Goal: Task Accomplishment & Management: Manage account settings

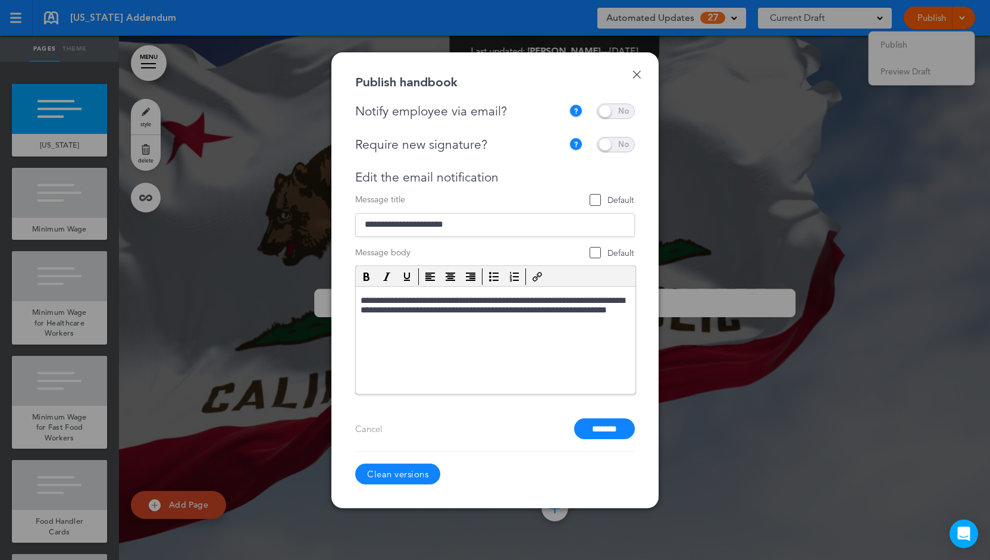
click at [390, 474] on link "Clean versions" at bounding box center [397, 474] width 85 height 21
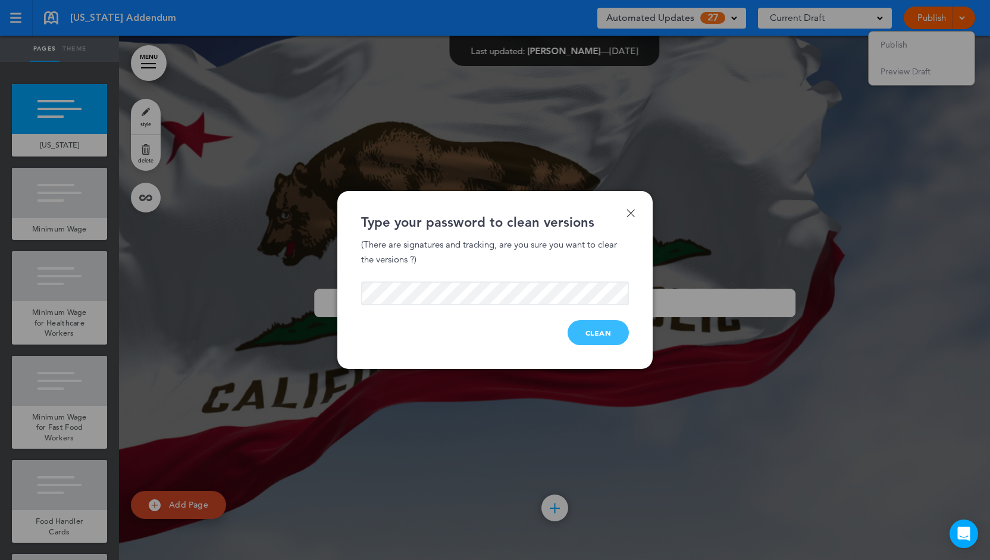
click at [599, 333] on button "Clean" at bounding box center [599, 332] width 62 height 25
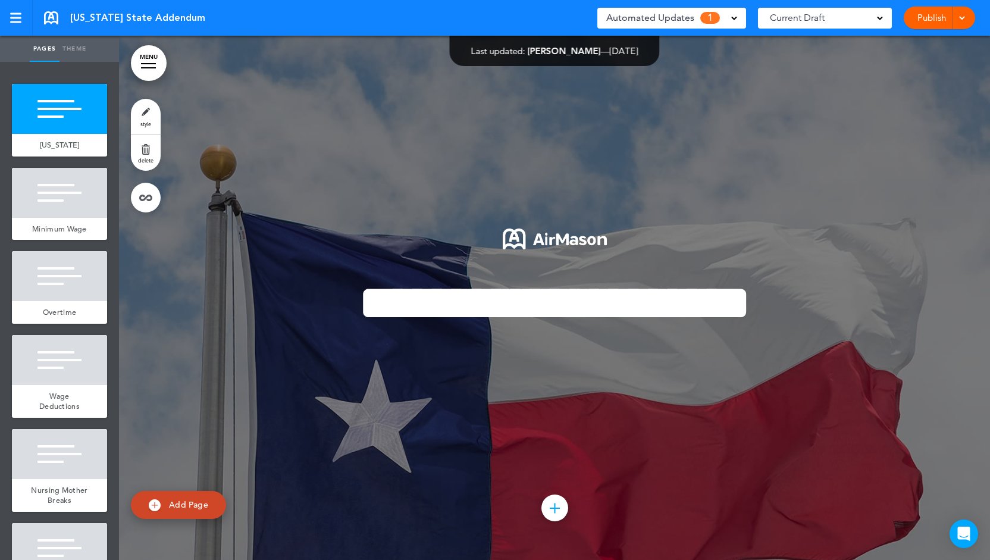
click at [924, 23] on link "Publish" at bounding box center [931, 18] width 37 height 23
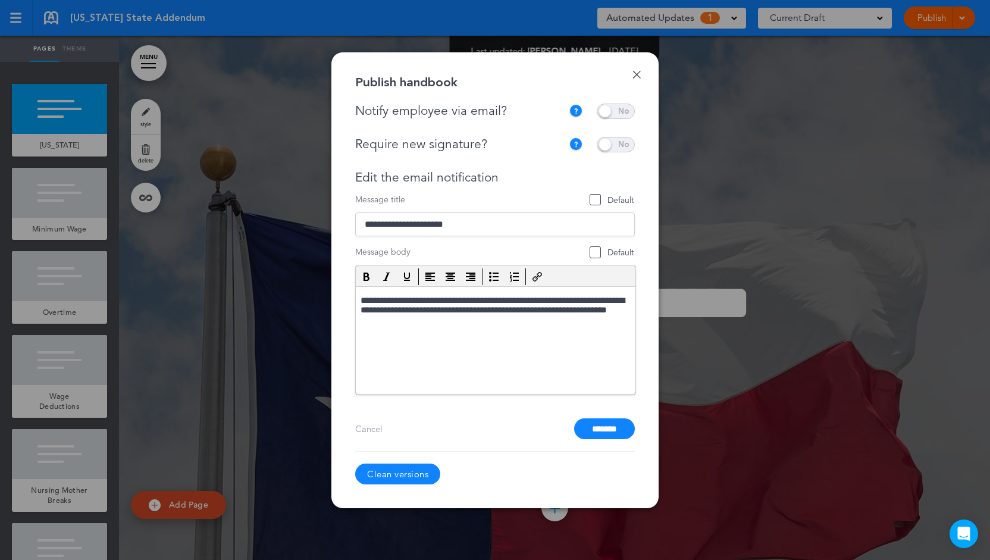
click at [401, 470] on link "Clean versions" at bounding box center [397, 474] width 85 height 21
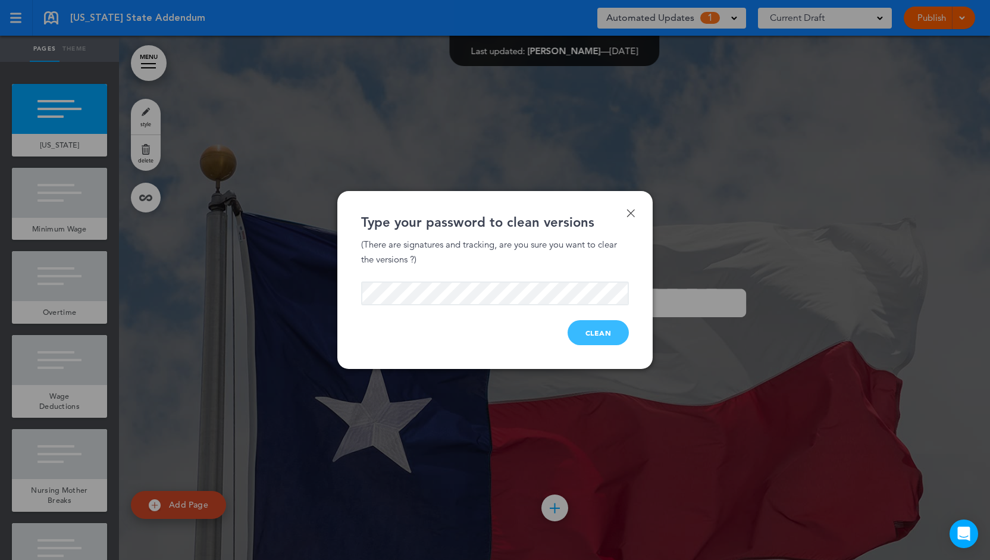
click at [585, 340] on button "Clean" at bounding box center [599, 332] width 62 height 25
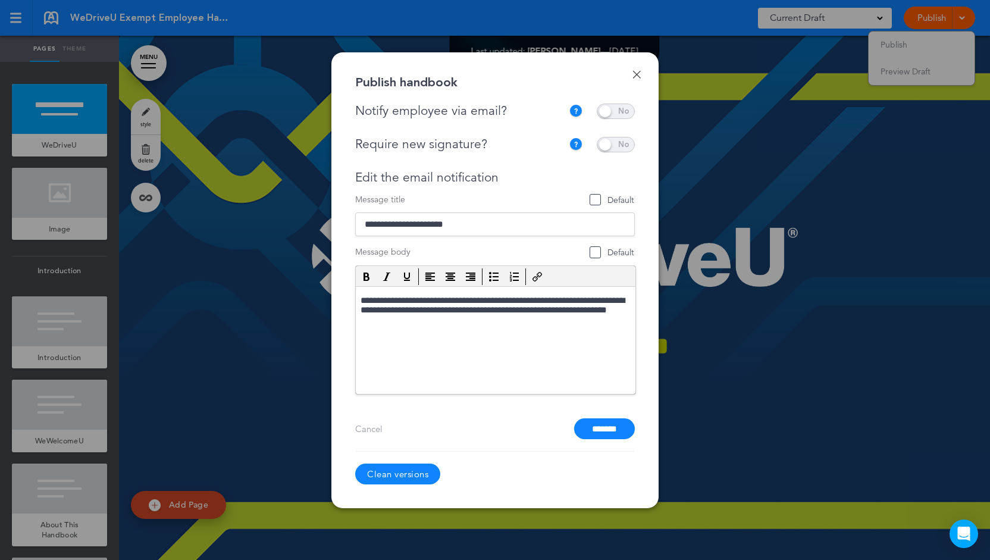
click at [395, 475] on link "Clean versions" at bounding box center [397, 474] width 85 height 21
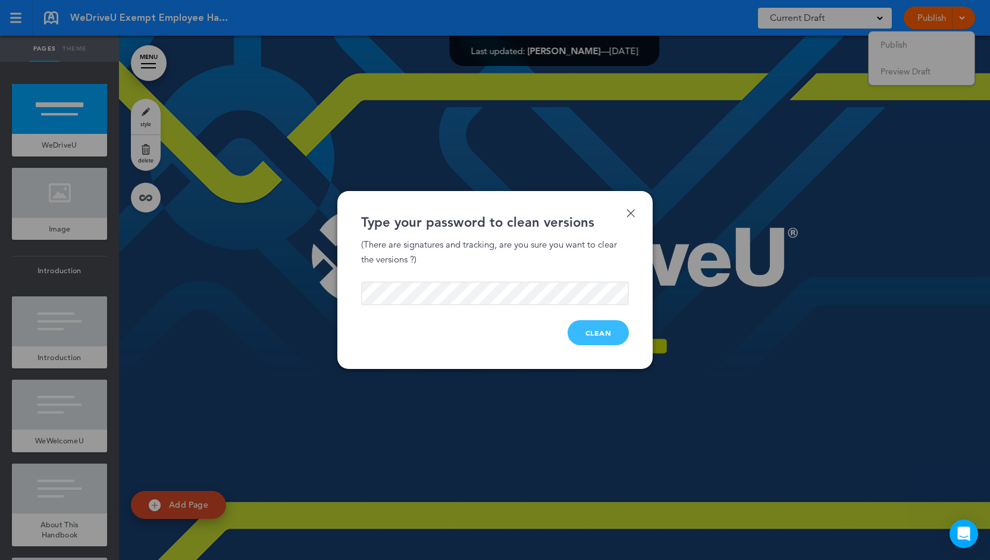
click at [583, 336] on button "Clean" at bounding box center [599, 332] width 62 height 25
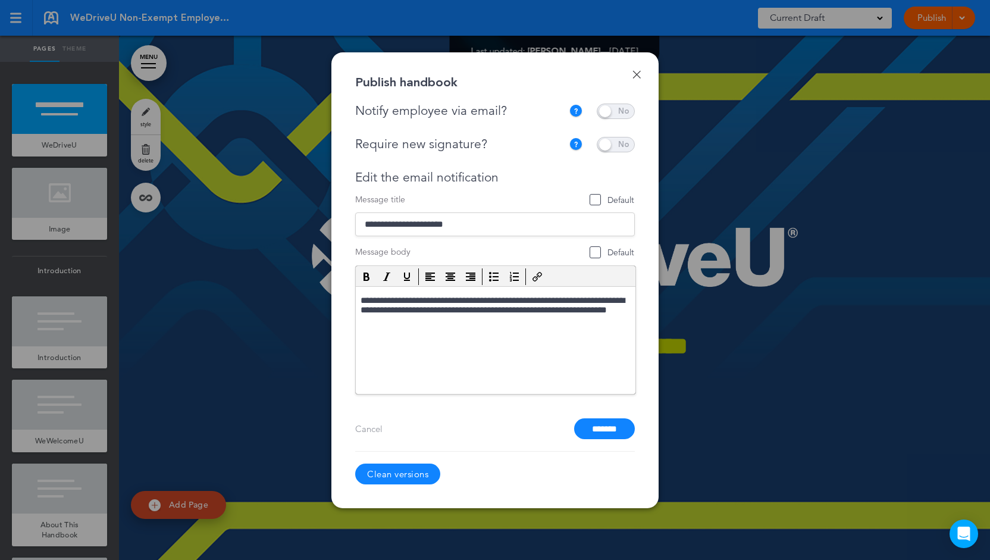
click at [384, 475] on link "Clean versions" at bounding box center [397, 474] width 85 height 21
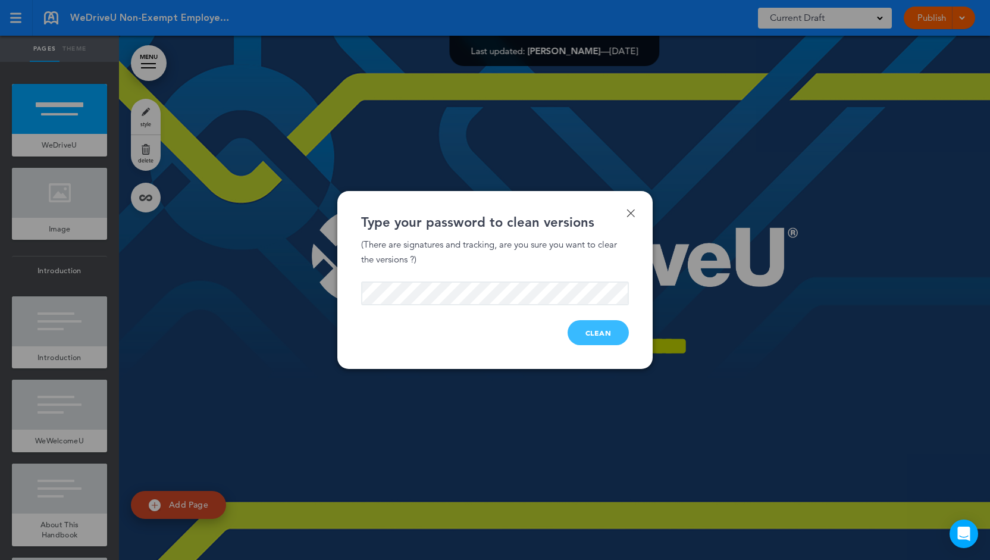
click at [596, 336] on button "Clean" at bounding box center [599, 332] width 62 height 25
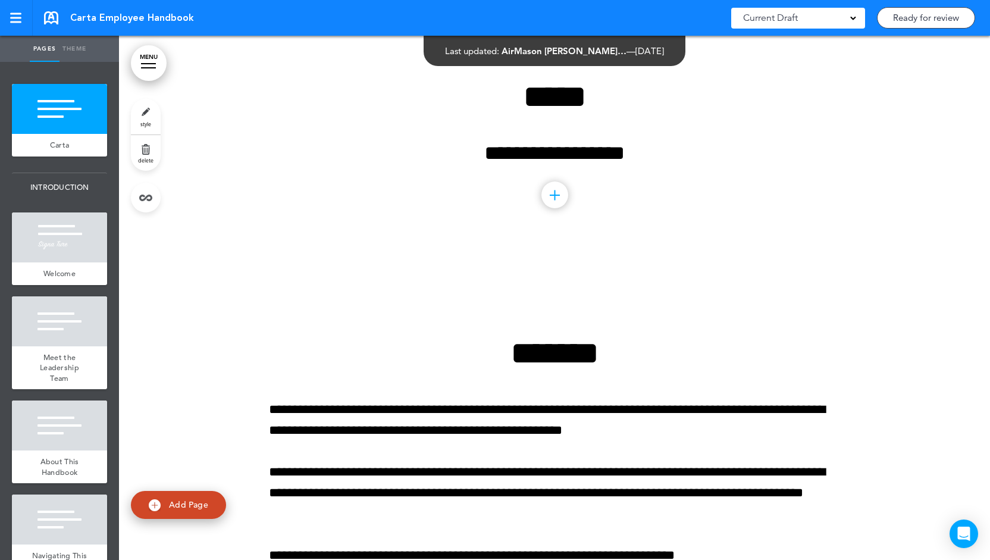
scroll to position [179, 0]
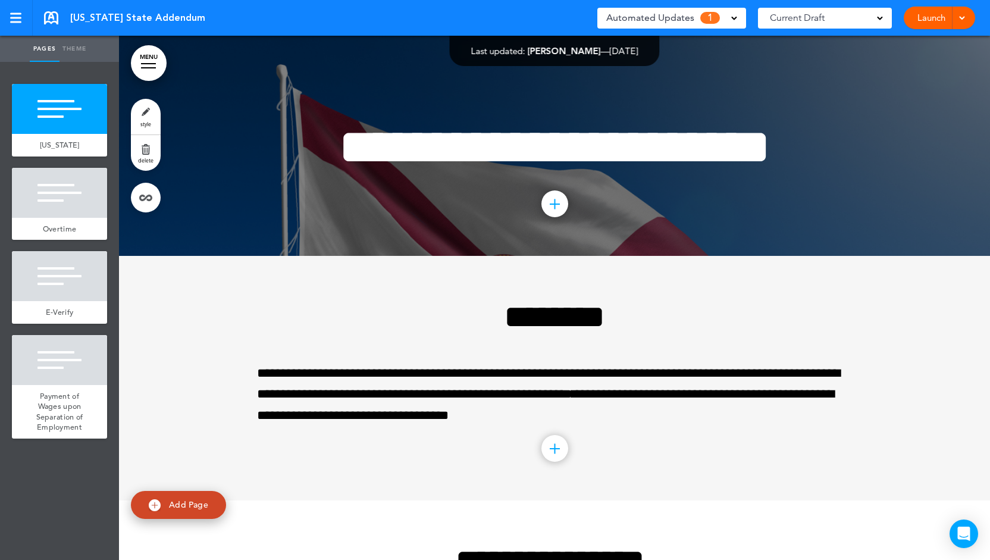
click at [662, 21] on span "Automated Updates" at bounding box center [650, 18] width 88 height 17
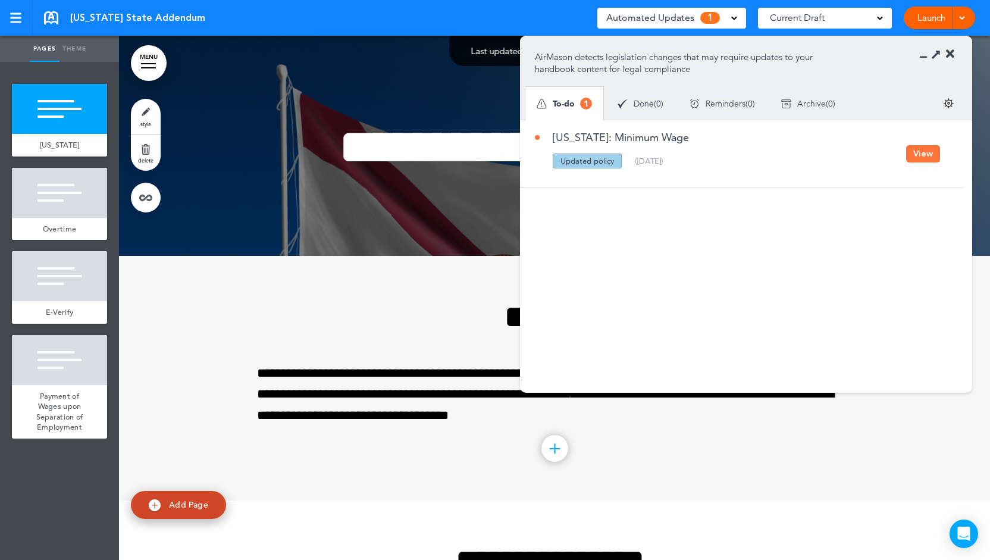
click at [913, 160] on button "View" at bounding box center [923, 153] width 34 height 17
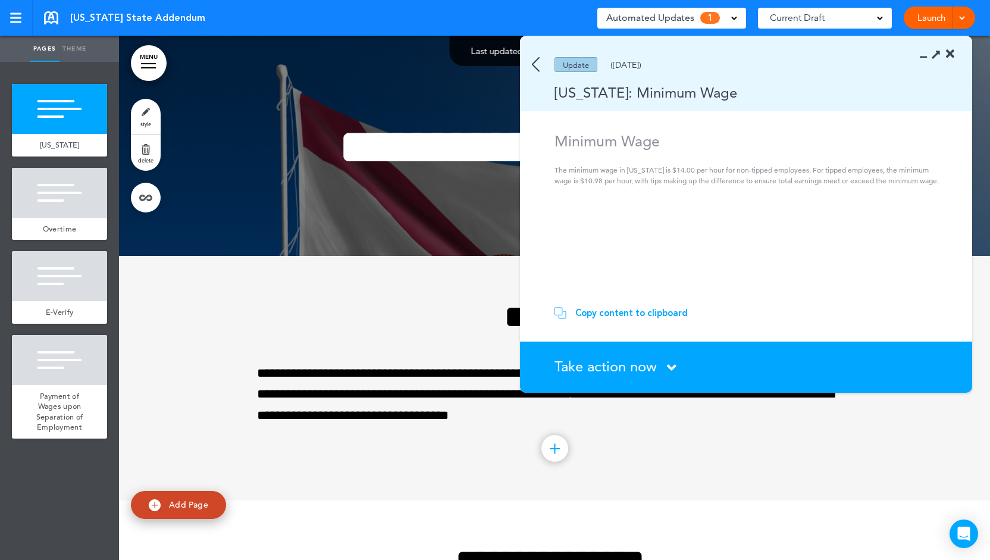
click at [608, 314] on div "Copy content to clipboard" at bounding box center [631, 313] width 112 height 12
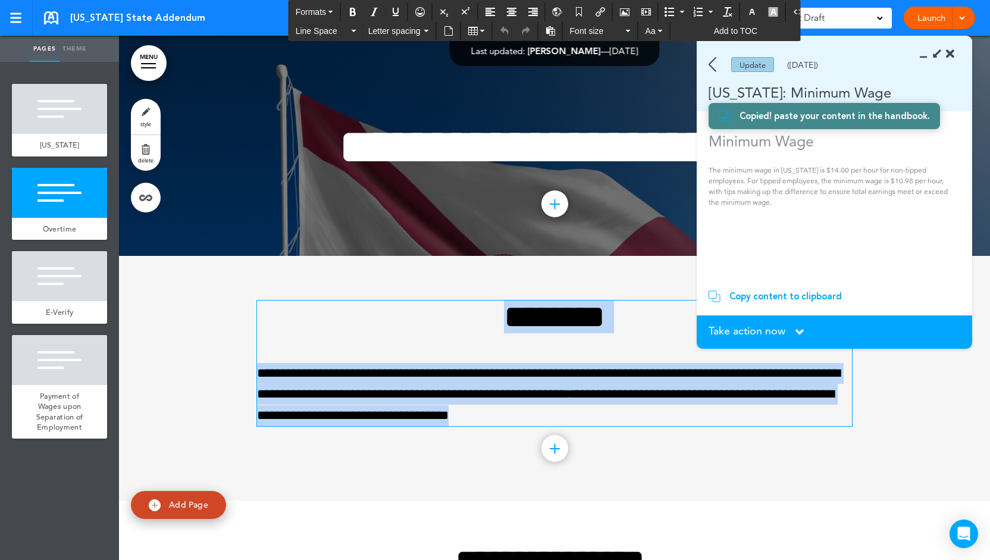
drag, startPoint x: 603, startPoint y: 415, endPoint x: 489, endPoint y: 299, distance: 162.4
click at [489, 300] on div "**********" at bounding box center [554, 363] width 595 height 126
click at [661, 446] on div "**********" at bounding box center [554, 378] width 595 height 245
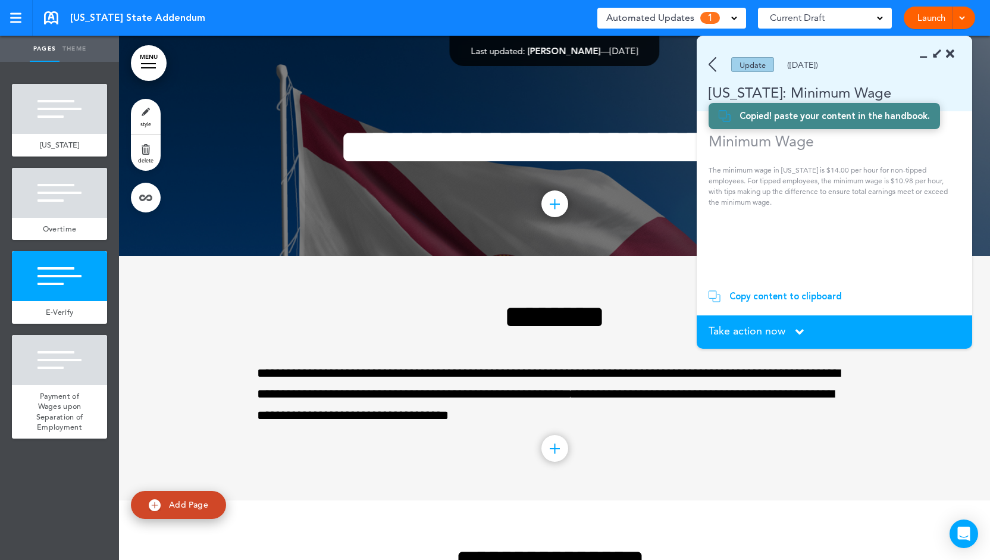
click at [176, 503] on span "Add Page" at bounding box center [188, 504] width 39 height 11
type input "********"
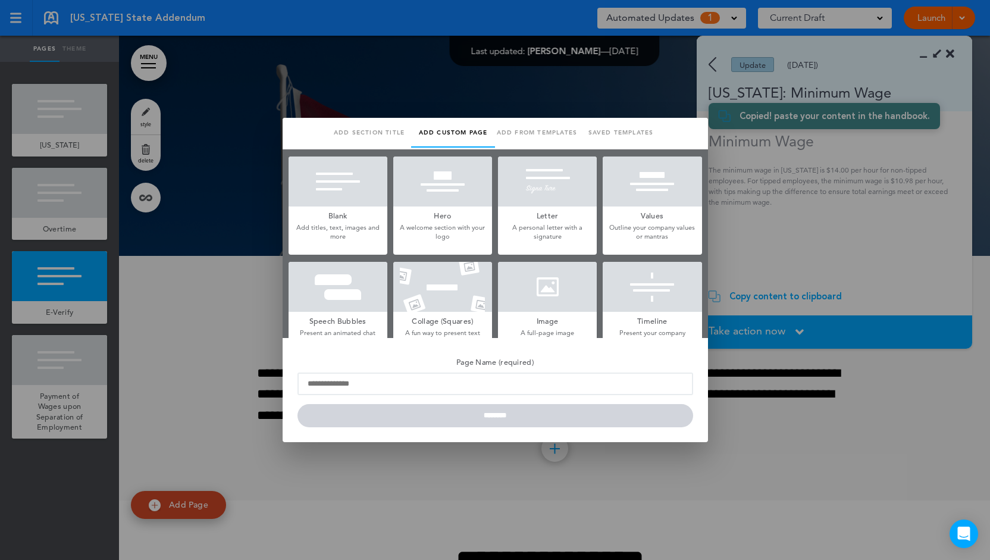
click at [369, 212] on h5 "Blank" at bounding box center [338, 214] width 99 height 17
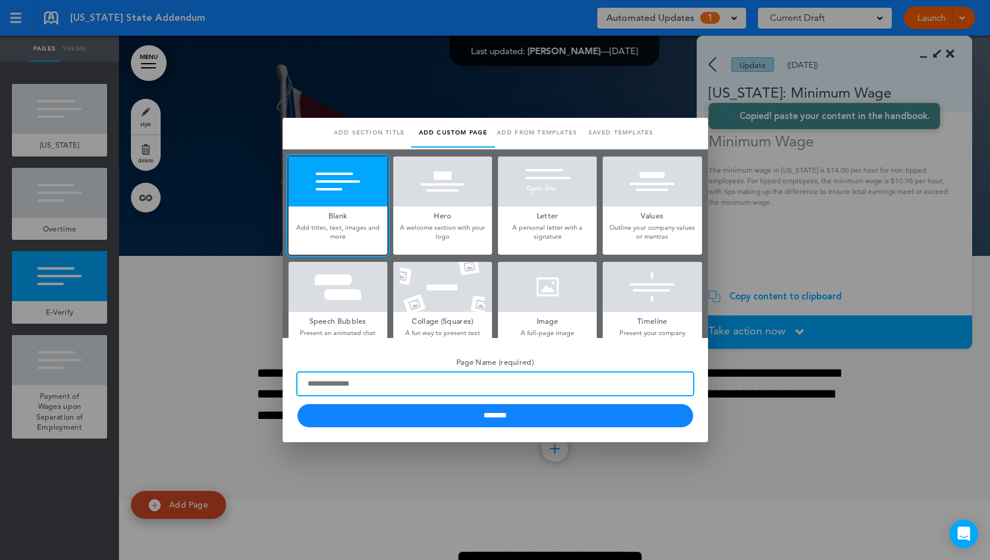
click at [322, 385] on input "Page Name (required)" at bounding box center [496, 384] width 396 height 23
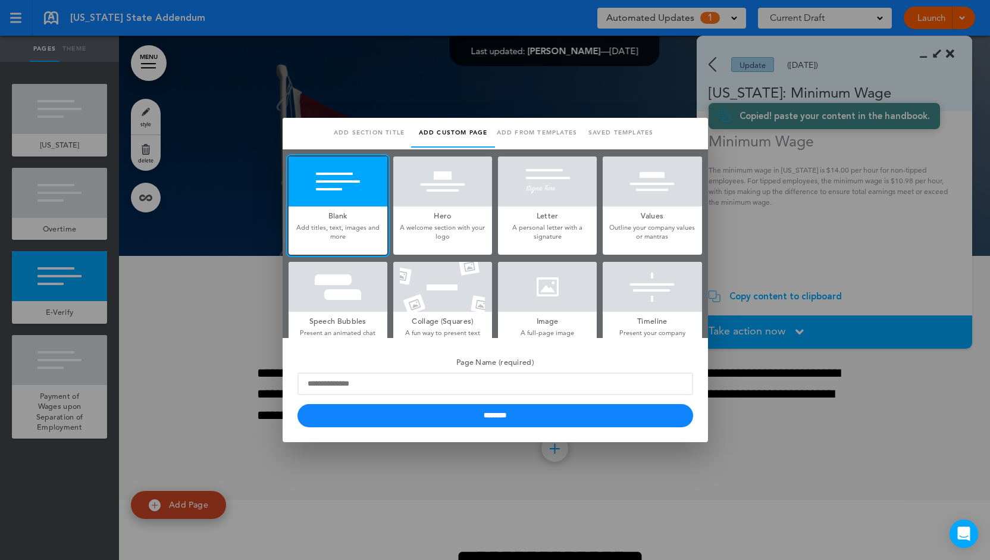
click at [231, 334] on div at bounding box center [495, 280] width 990 height 560
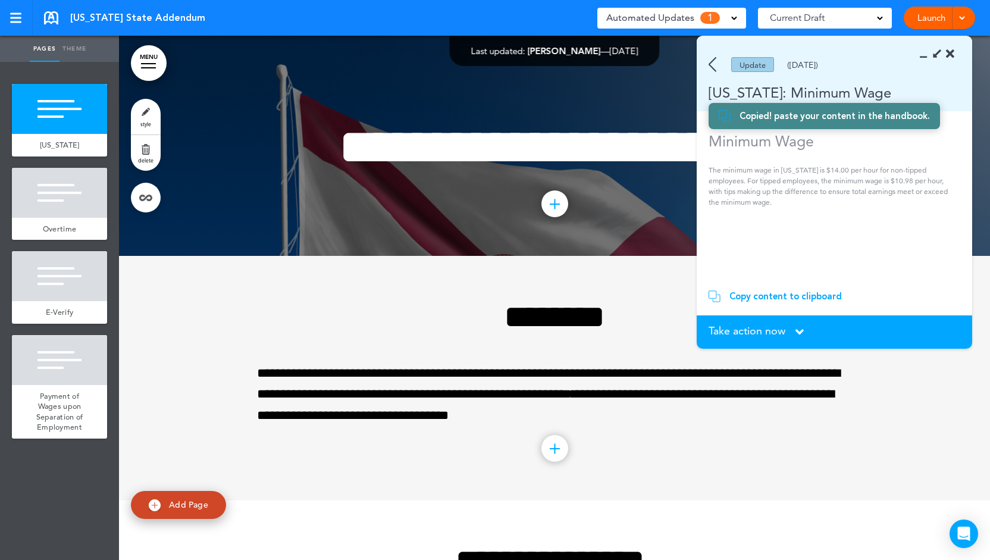
click at [775, 328] on span "Take action now" at bounding box center [747, 330] width 77 height 11
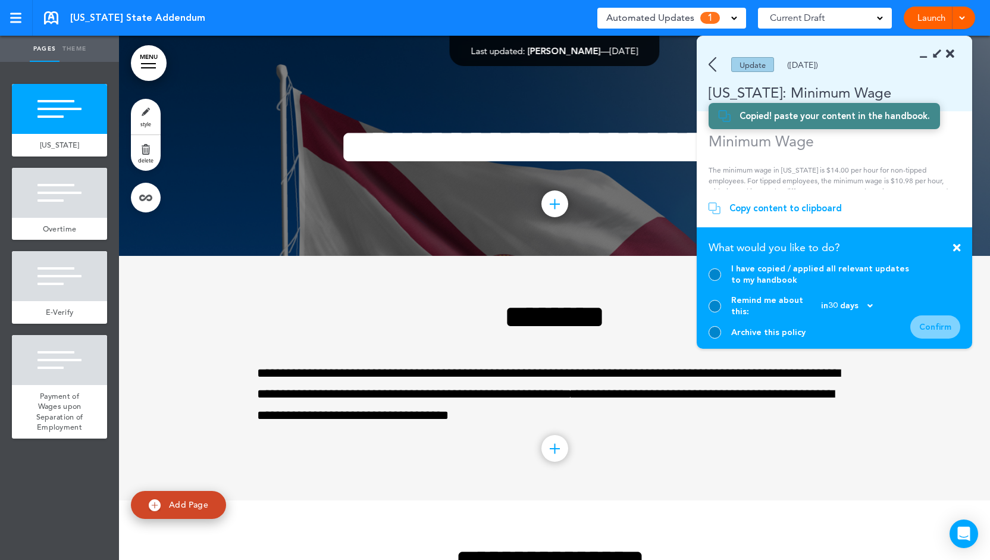
click at [713, 281] on div at bounding box center [715, 274] width 12 height 12
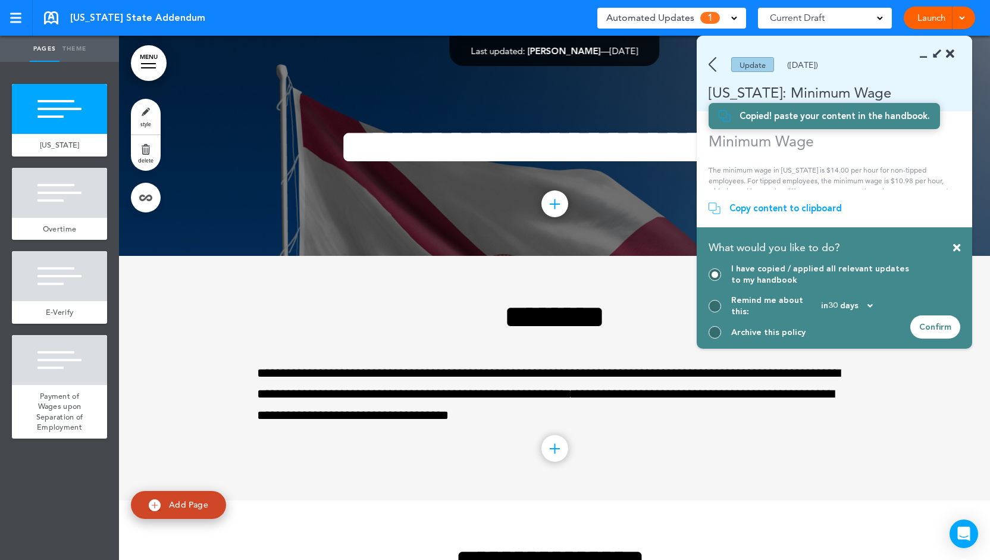
click at [712, 311] on div at bounding box center [715, 306] width 12 height 12
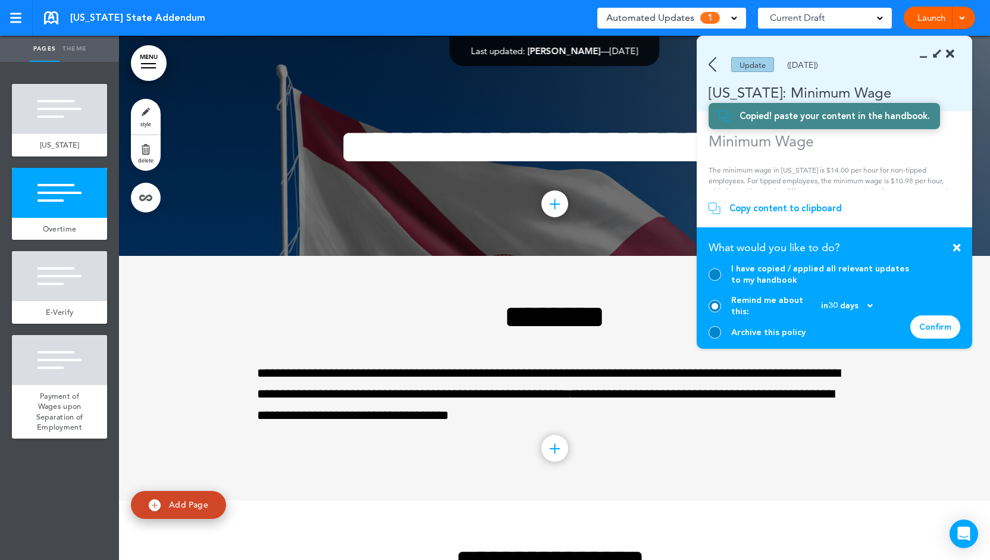
click at [715, 339] on section "Take action now Click here to change the status What would you like to do? I ha…" at bounding box center [835, 287] width 276 height 121
click at [713, 334] on div at bounding box center [715, 332] width 12 height 12
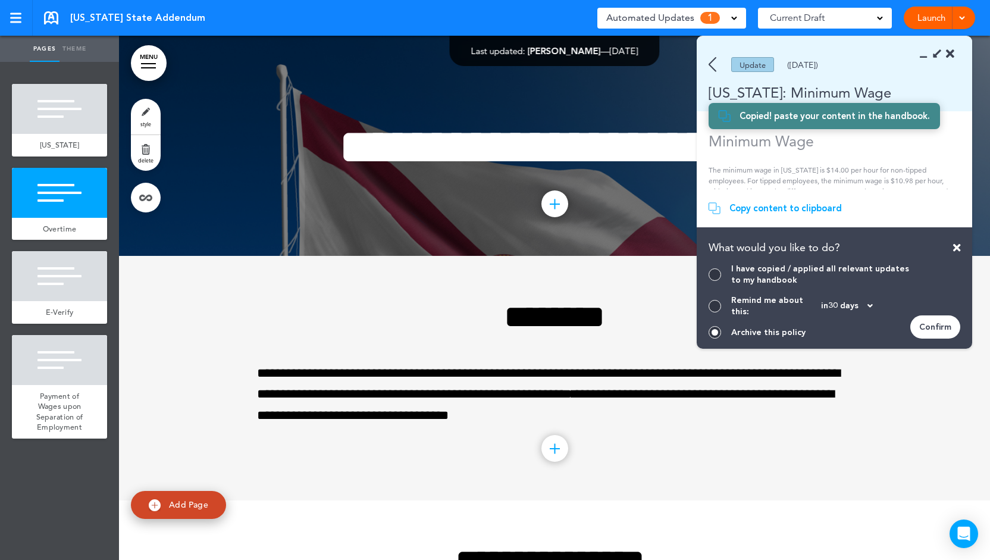
click at [933, 329] on div "Confirm" at bounding box center [935, 326] width 50 height 23
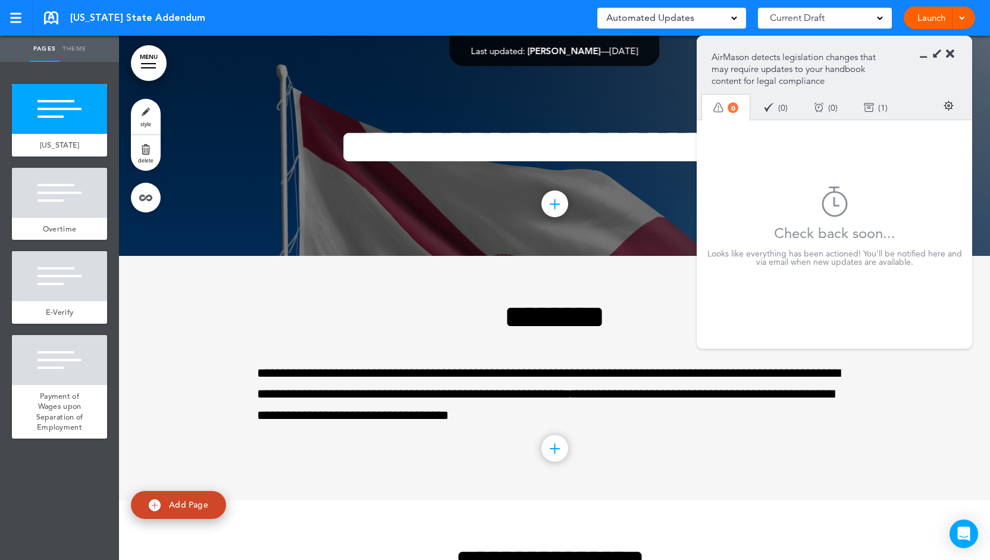
click at [785, 104] on span "0" at bounding box center [783, 108] width 5 height 8
click at [822, 114] on div "Reminders ( 0 )" at bounding box center [826, 108] width 50 height 32
click at [881, 111] on div "Archive ( 1 )" at bounding box center [876, 108] width 50 height 32
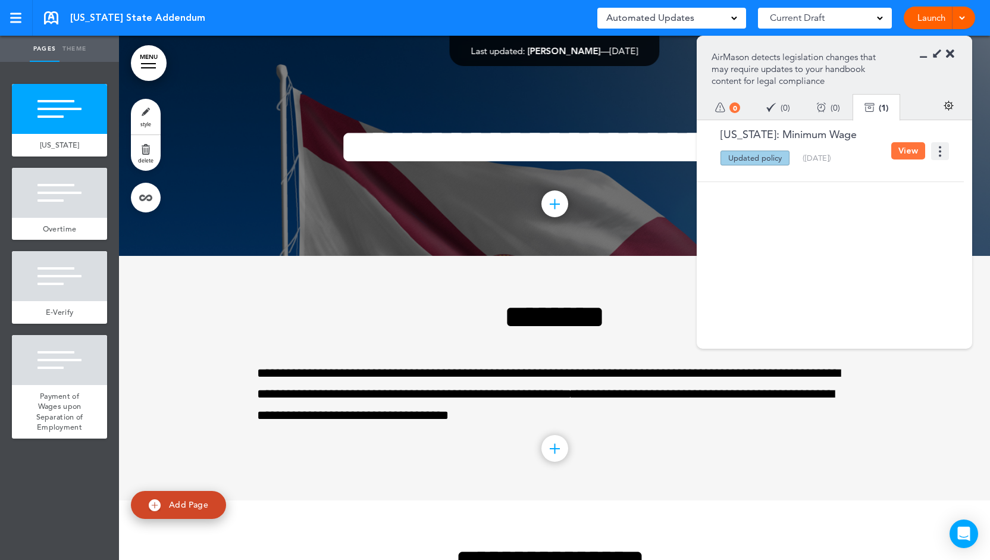
click at [839, 112] on div "Reminders ( 0 )" at bounding box center [828, 108] width 50 height 32
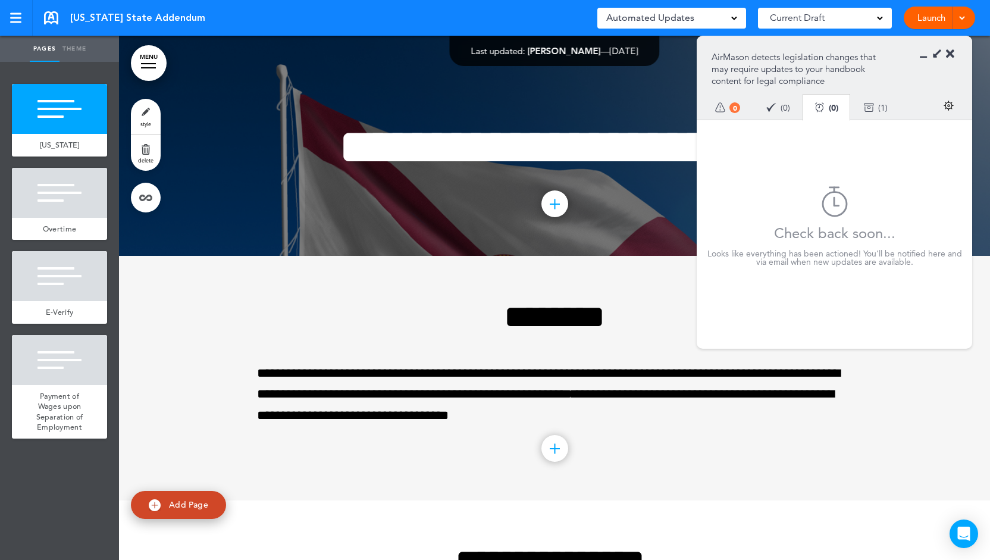
click at [797, 108] on div "Done ( 0 )" at bounding box center [778, 108] width 50 height 32
click at [835, 108] on div "Reminders ( 0 )" at bounding box center [826, 108] width 50 height 32
click at [884, 107] on div "Archive ( 1 )" at bounding box center [876, 108] width 50 height 32
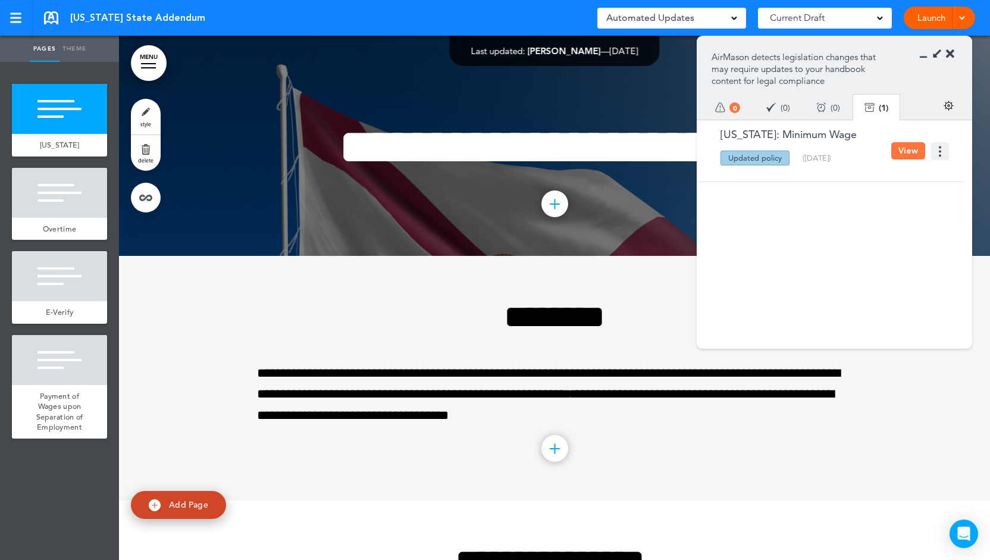
click at [939, 148] on img at bounding box center [940, 151] width 18 height 18
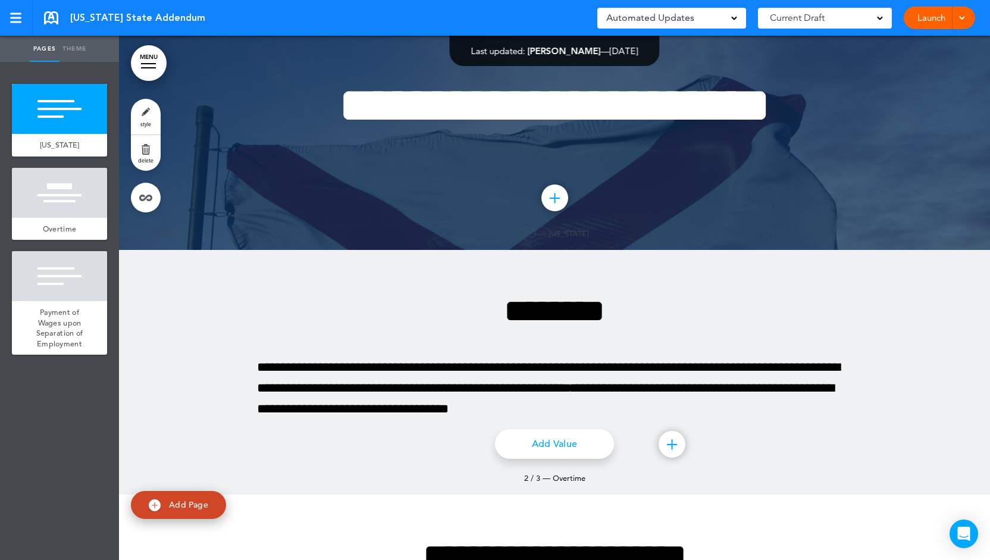
click at [930, 20] on link "Launch" at bounding box center [931, 18] width 37 height 23
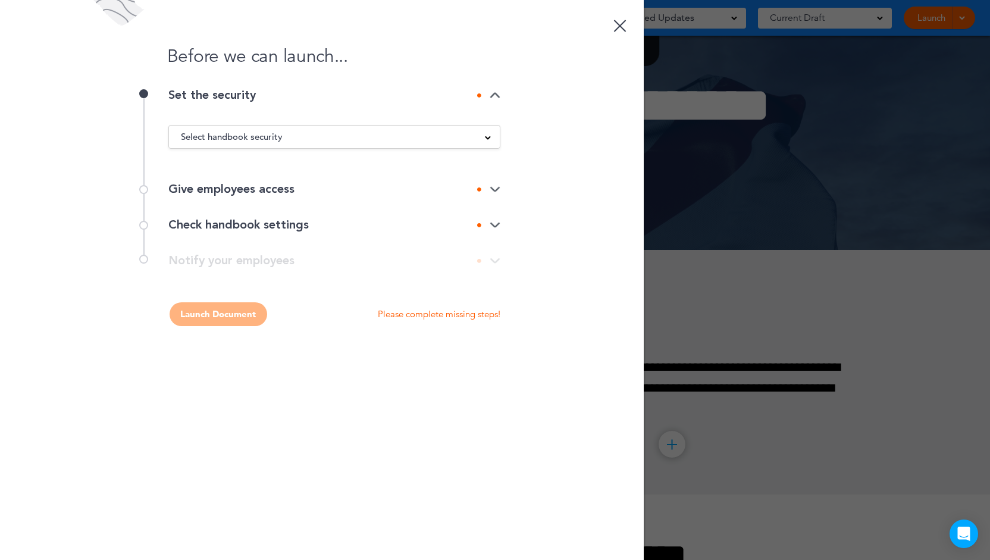
click at [315, 137] on div "Select handbook security" at bounding box center [334, 136] width 331 height 13
click at [353, 227] on div "Check handbook settings" at bounding box center [334, 225] width 332 height 12
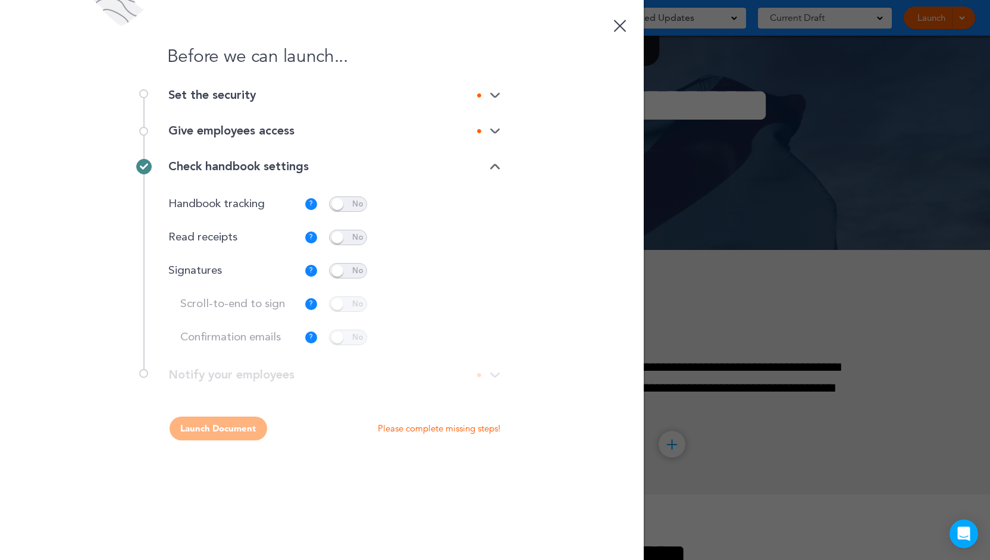
click at [356, 131] on div "Give employees access" at bounding box center [334, 131] width 332 height 12
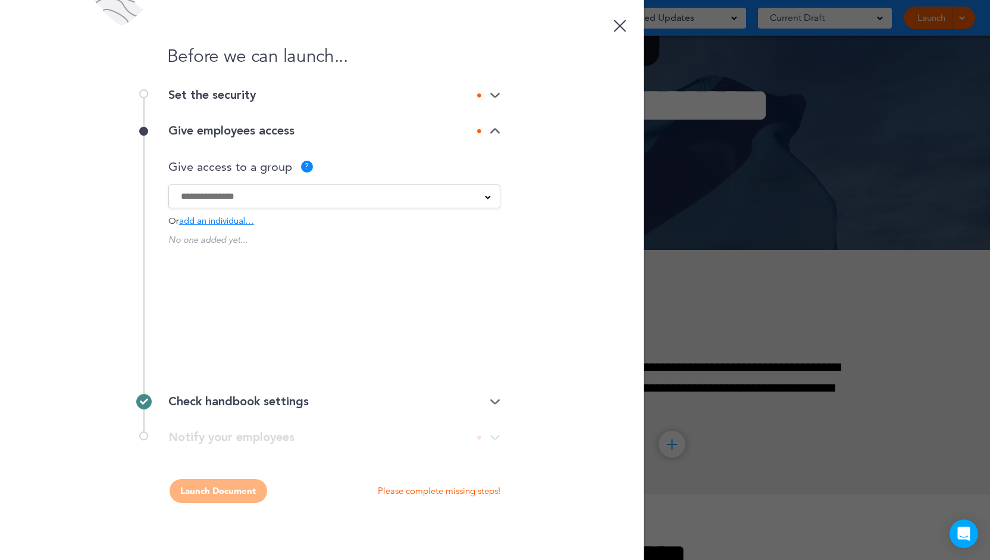
click at [271, 388] on div "Check handbook settings" at bounding box center [334, 402] width 332 height 36
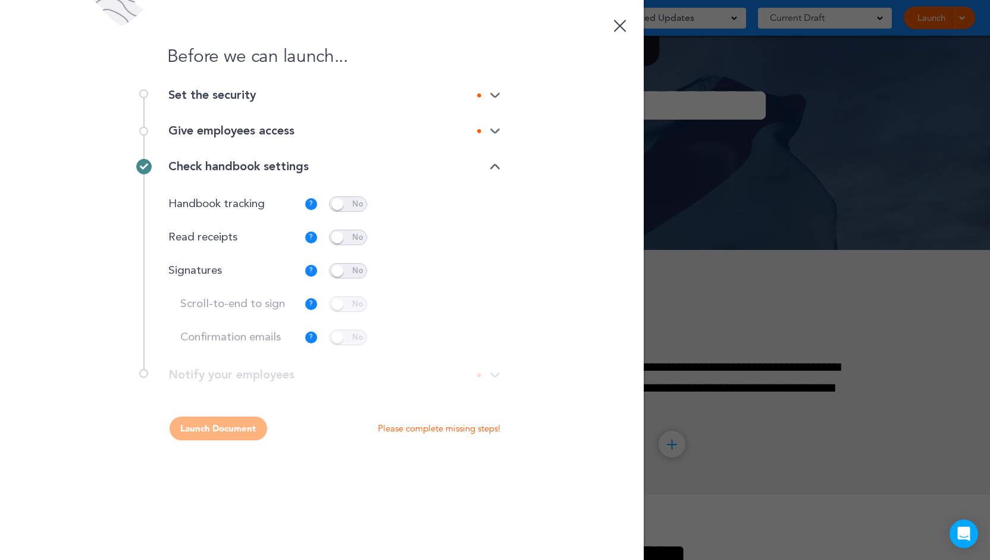
click at [494, 161] on div "Check handbook settings" at bounding box center [334, 167] width 332 height 12
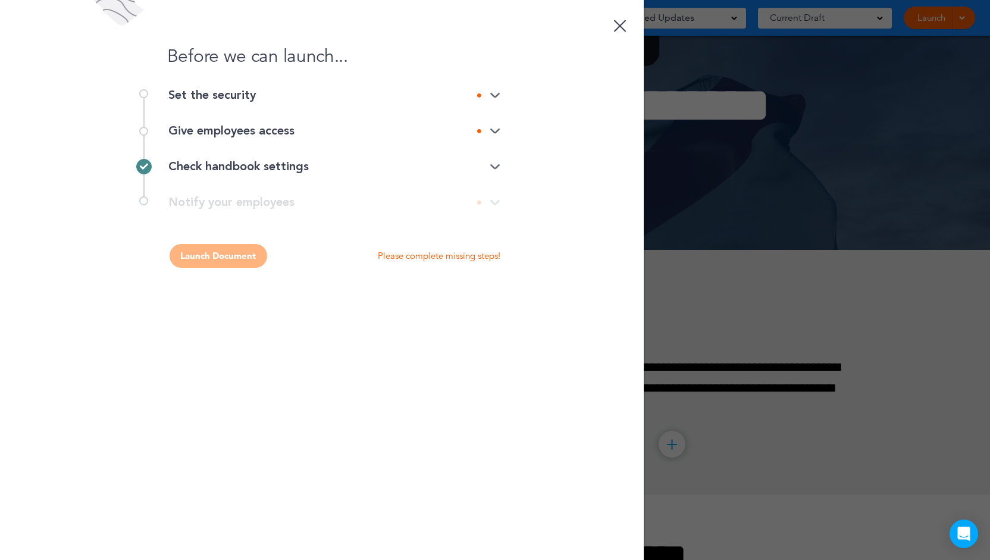
click at [487, 101] on div "Set the security" at bounding box center [334, 101] width 332 height 24
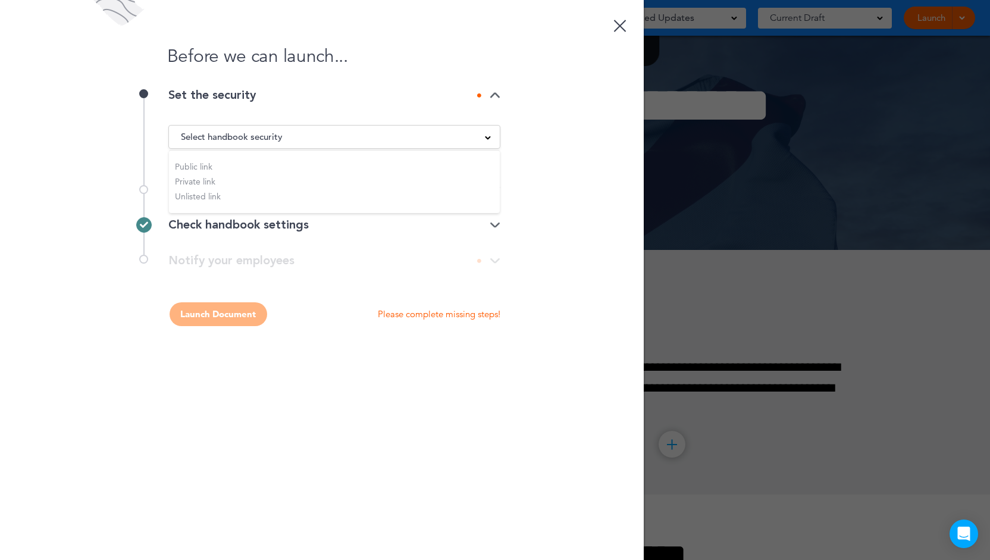
click at [499, 96] on img at bounding box center [495, 96] width 11 height 8
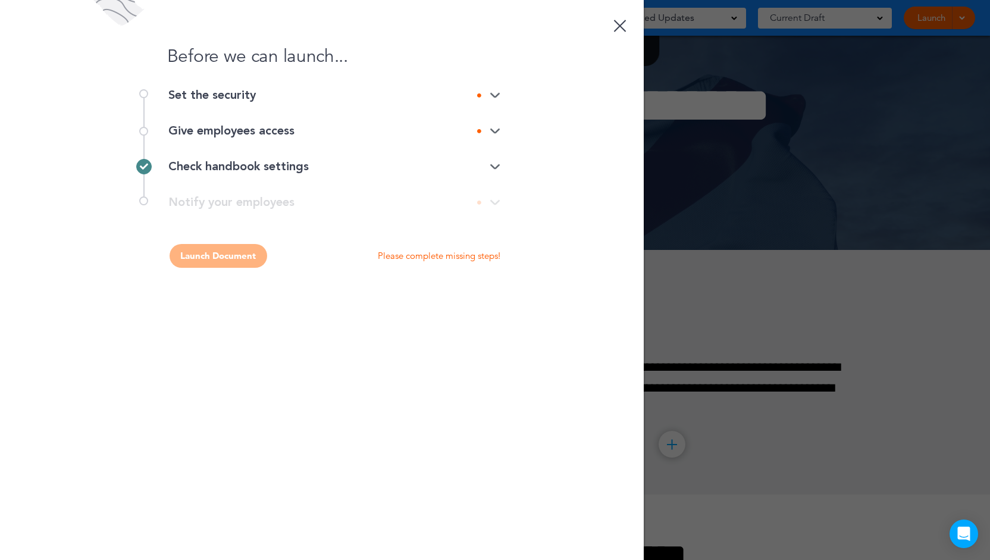
click at [499, 96] on img at bounding box center [495, 96] width 11 height 8
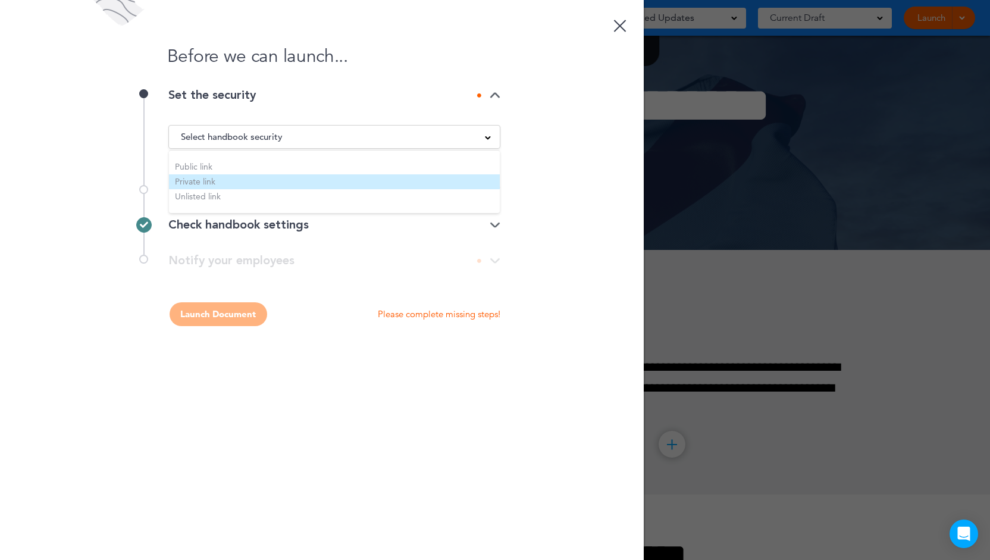
click at [258, 180] on li "Private link" at bounding box center [334, 181] width 331 height 15
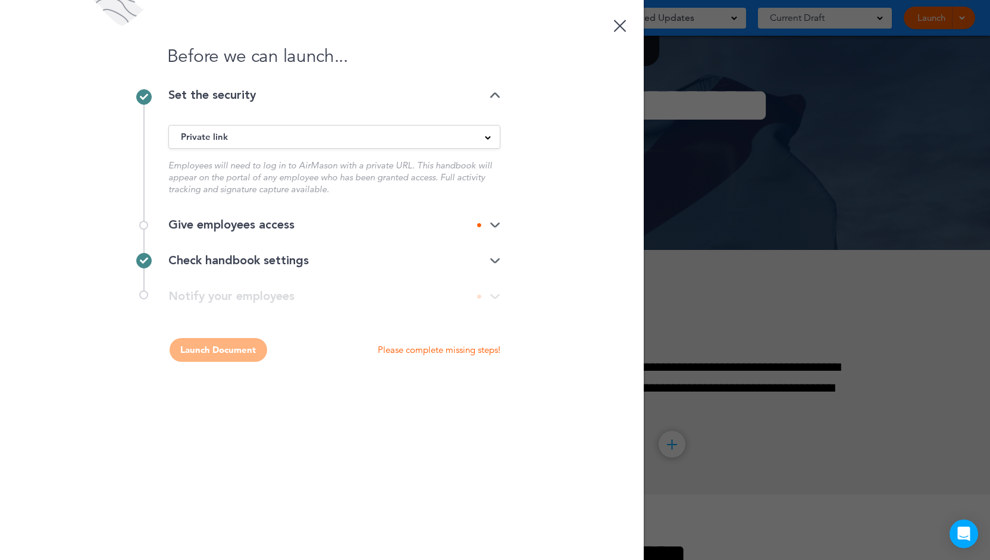
click at [252, 139] on div "Private link" at bounding box center [334, 136] width 331 height 13
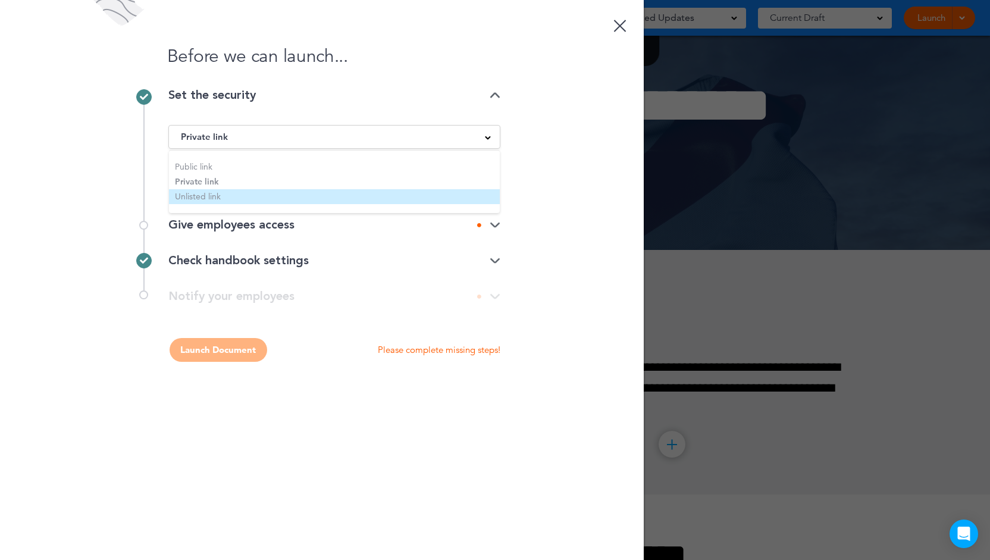
click at [237, 201] on li "Unlisted link" at bounding box center [334, 196] width 331 height 15
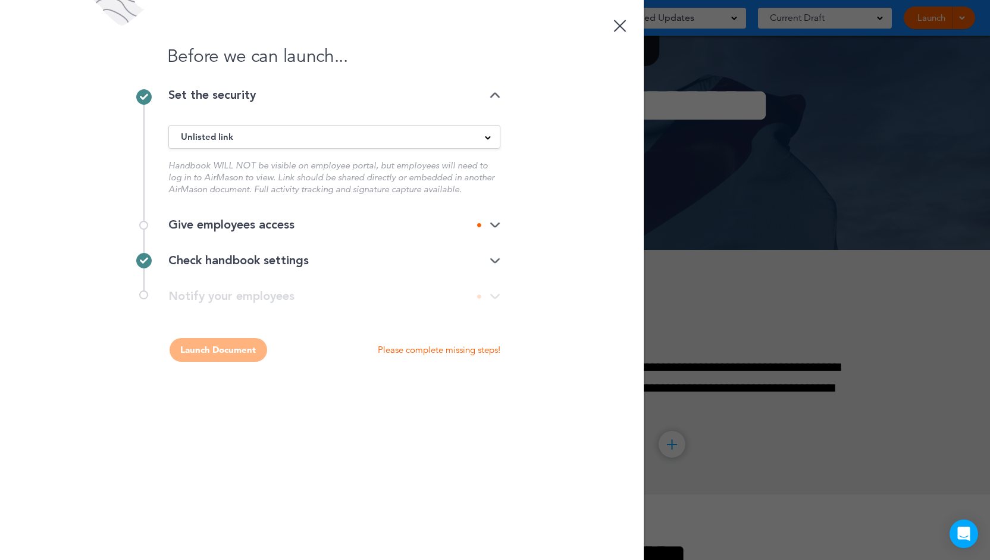
click at [199, 140] on span "Unlisted link" at bounding box center [207, 137] width 52 height 17
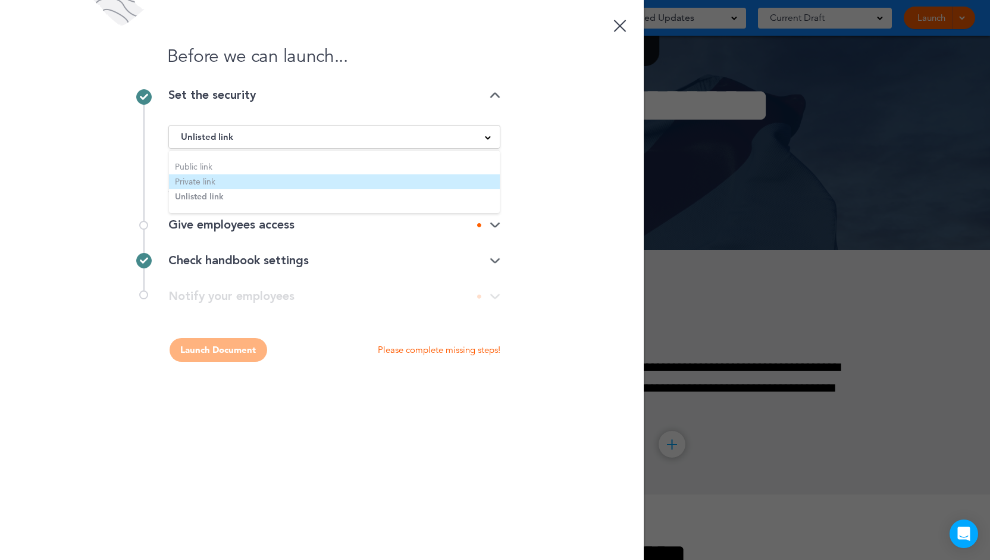
click at [235, 179] on li "Private link" at bounding box center [334, 181] width 331 height 15
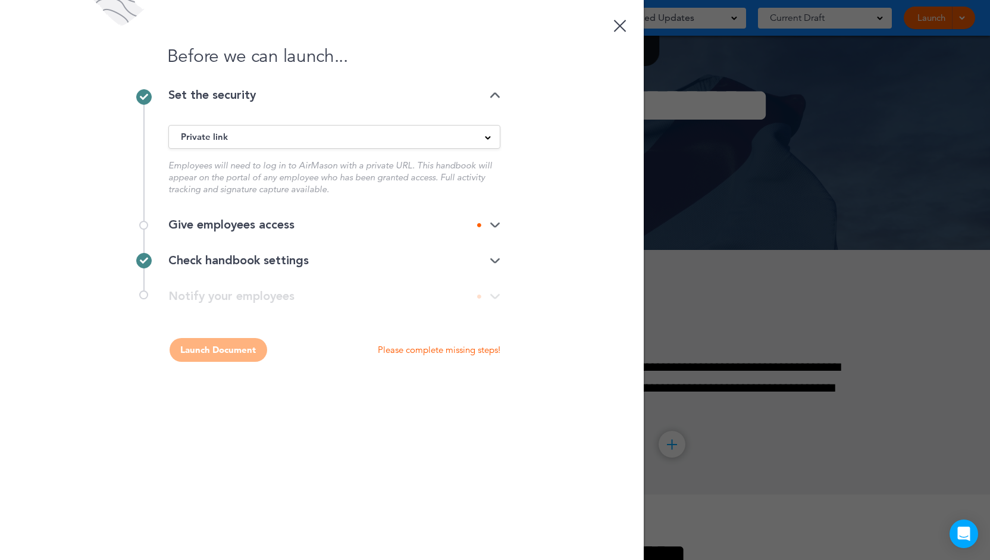
click at [271, 227] on div "Give employees access" at bounding box center [334, 225] width 332 height 12
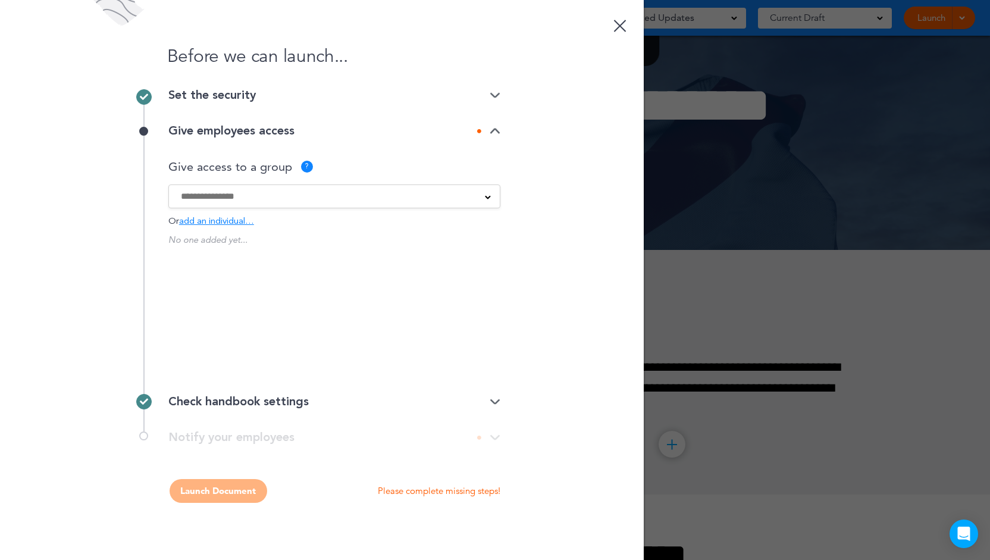
click at [307, 201] on input at bounding box center [327, 196] width 292 height 13
click at [484, 139] on div "Give employees access" at bounding box center [334, 131] width 332 height 36
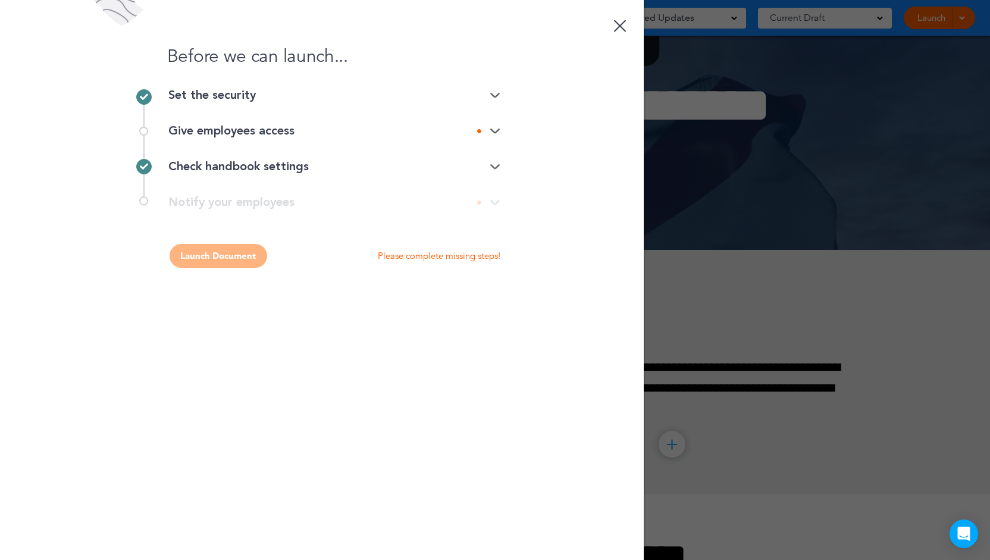
click at [431, 171] on div "Check handbook settings" at bounding box center [334, 167] width 332 height 12
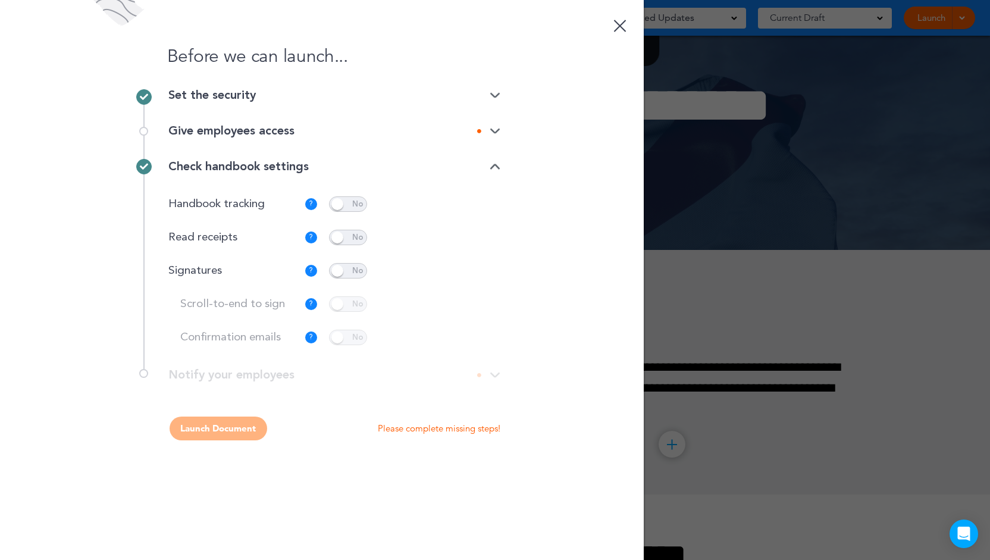
click at [346, 231] on span at bounding box center [348, 237] width 38 height 15
click at [467, 240] on p "Customize" at bounding box center [462, 238] width 40 height 8
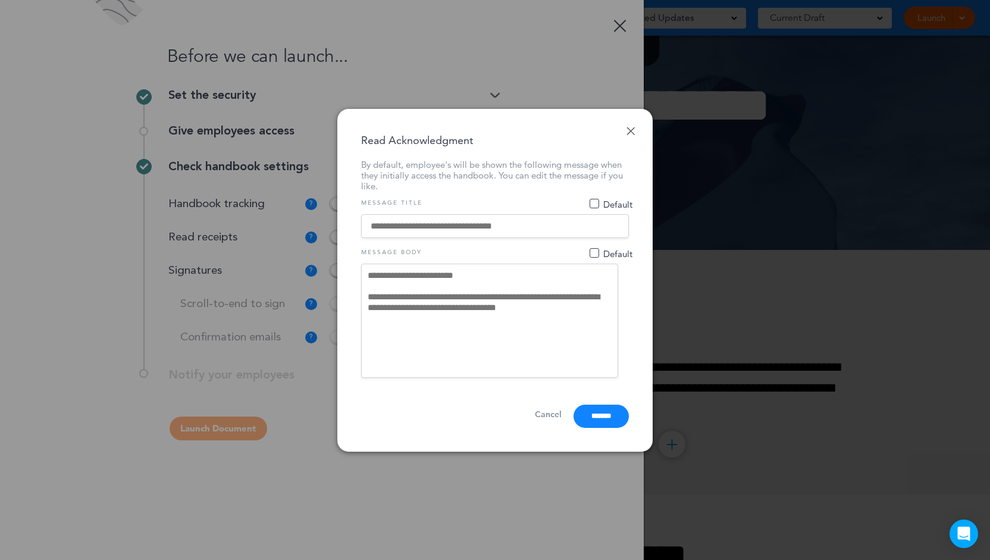
click at [626, 133] on div "**********" at bounding box center [494, 280] width 315 height 343
click at [632, 127] on link "Done" at bounding box center [631, 131] width 8 height 8
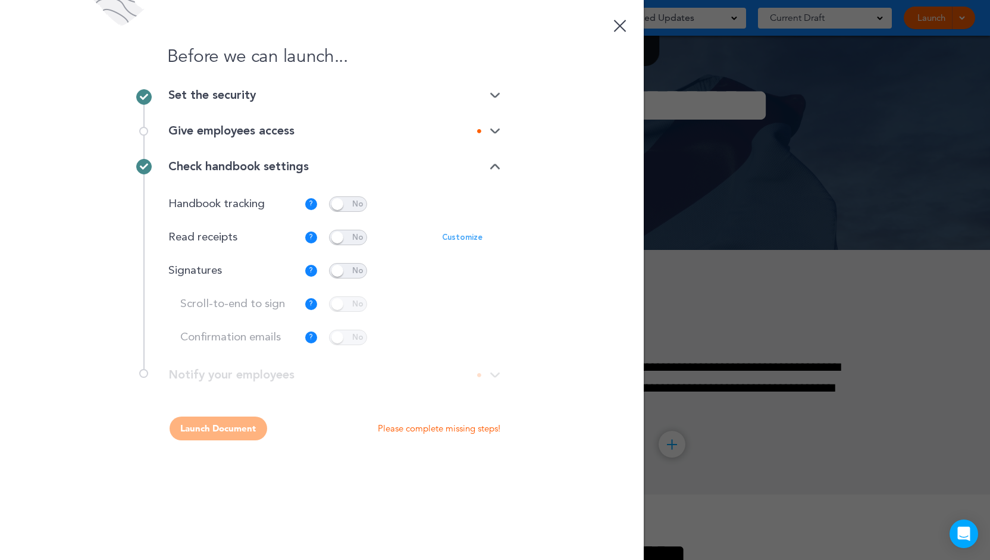
click at [356, 234] on span at bounding box center [348, 237] width 38 height 15
click at [477, 130] on icon at bounding box center [479, 131] width 4 height 4
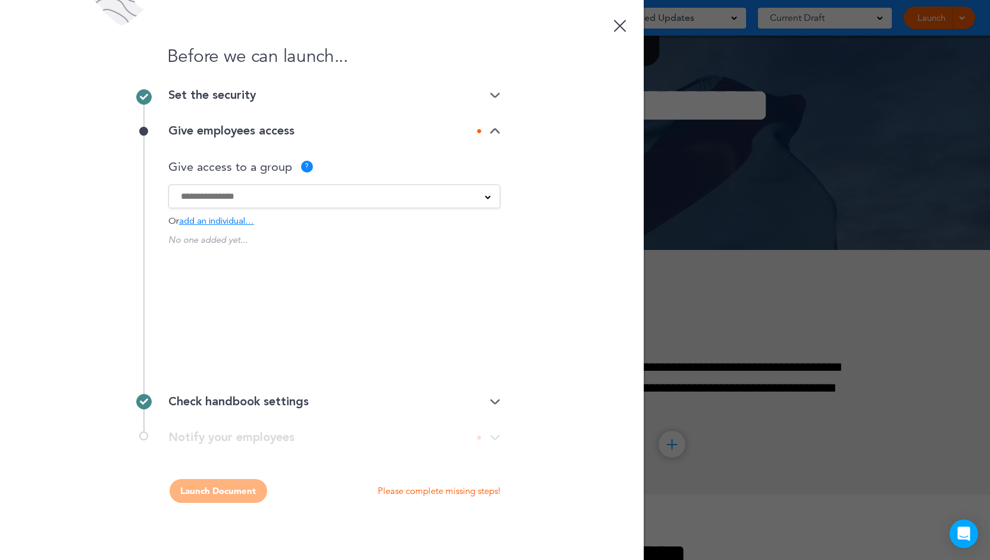
click at [293, 201] on input at bounding box center [327, 196] width 292 height 13
click at [274, 210] on ul at bounding box center [334, 218] width 331 height 18
click at [237, 208] on div "Give access to a group ? Or add an individual…" at bounding box center [334, 193] width 332 height 65
click at [280, 277] on div "No one added yet... Would you like to create a group?" at bounding box center [334, 300] width 332 height 131
click at [240, 226] on span "add an individual…" at bounding box center [216, 221] width 75 height 9
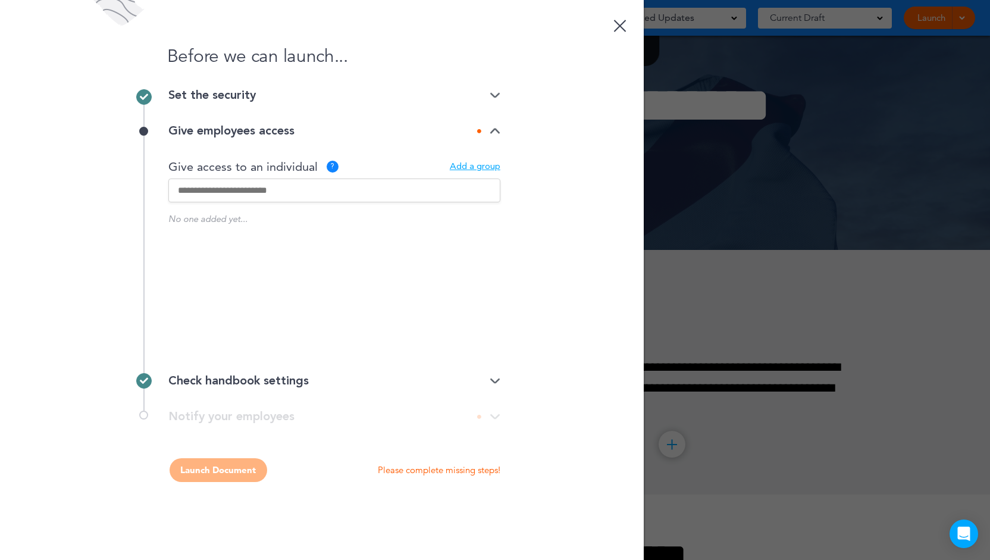
click at [257, 195] on input "text" at bounding box center [334, 191] width 332 height 24
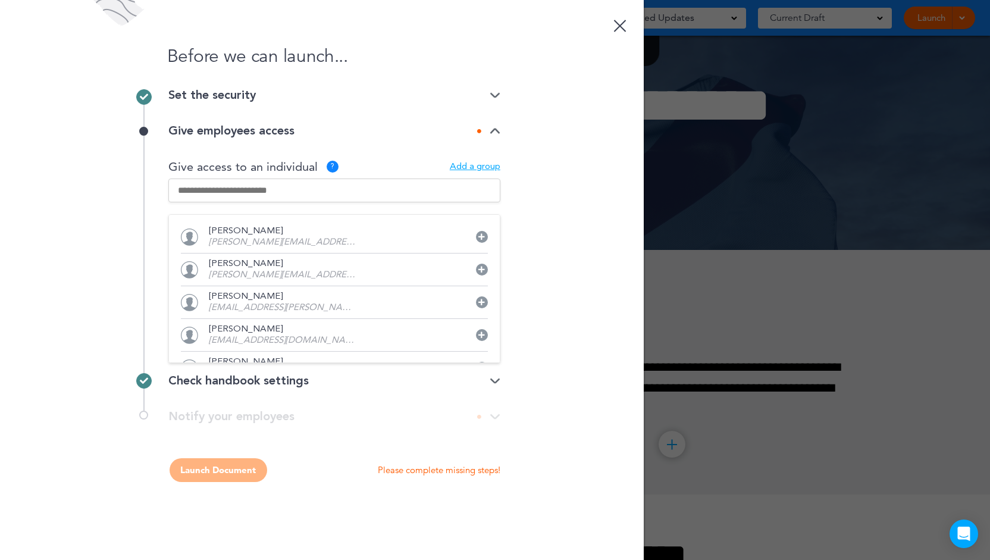
click at [478, 239] on icon at bounding box center [481, 236] width 7 height 7
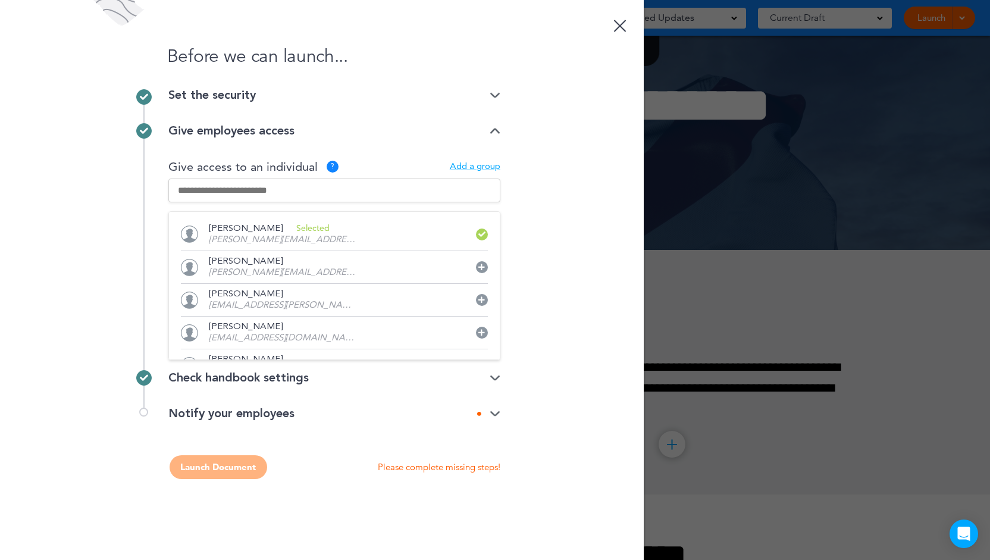
click at [537, 230] on div "Before we can launch... Set the security Private link Public link Private link …" at bounding box center [322, 280] width 644 height 560
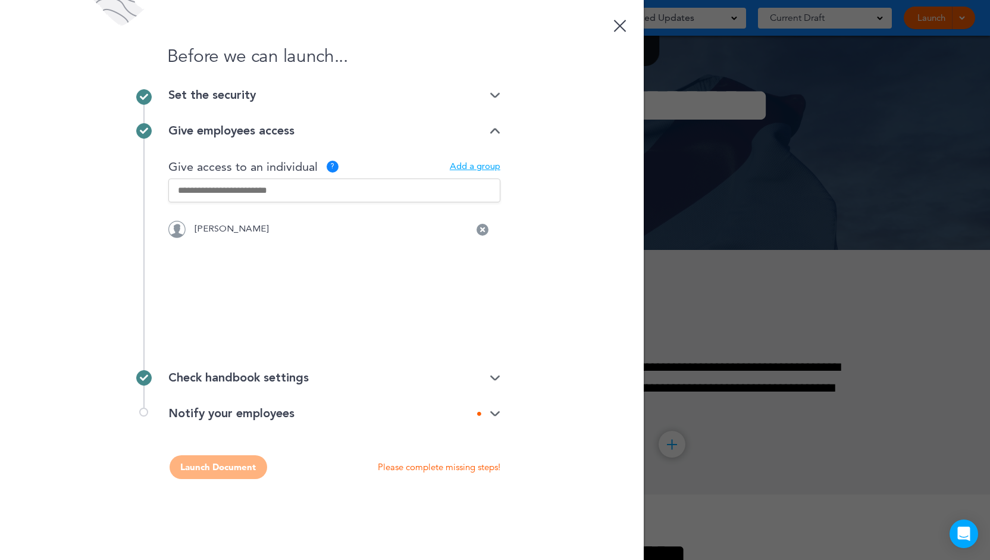
click at [263, 420] on div "Notify your employees" at bounding box center [334, 414] width 332 height 12
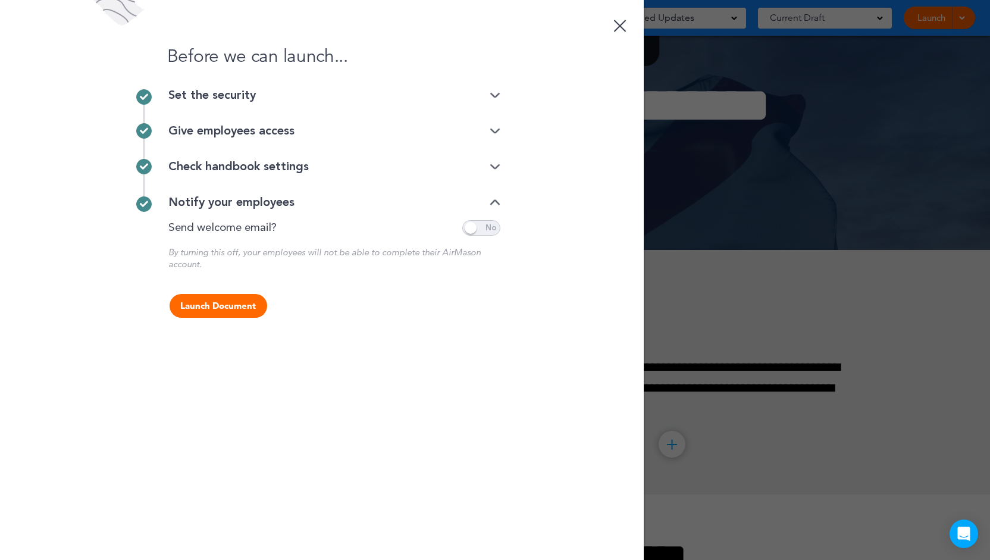
click at [493, 229] on span at bounding box center [481, 227] width 38 height 15
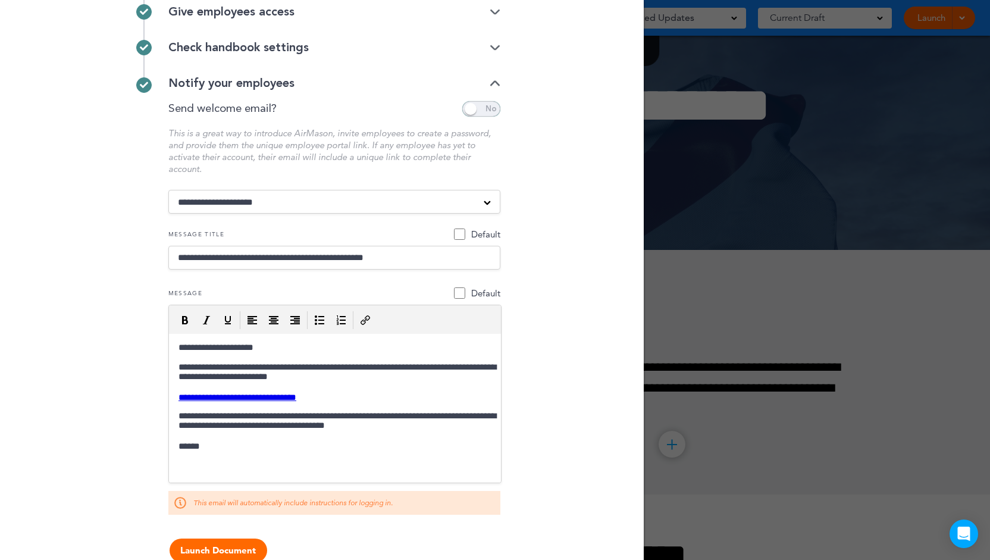
scroll to position [144, 0]
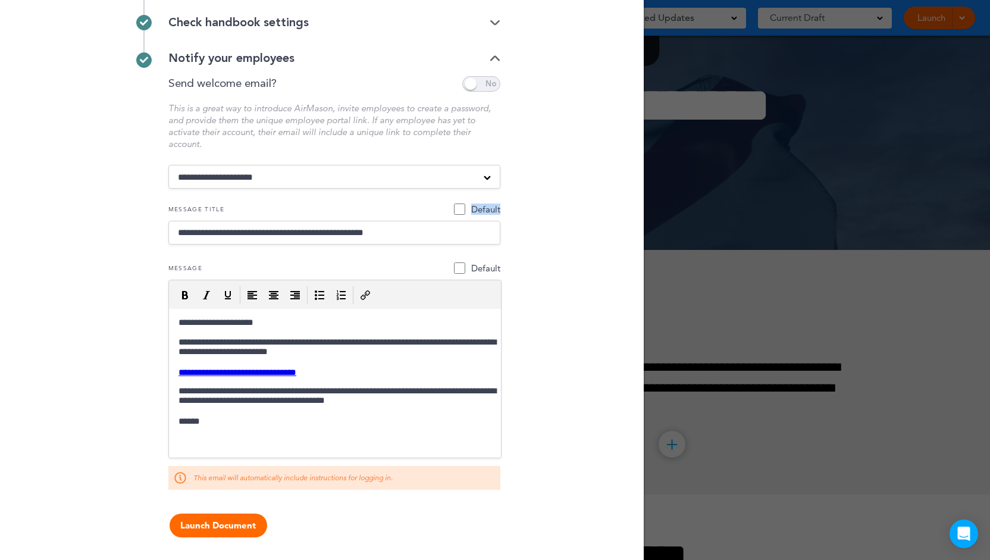
drag, startPoint x: 466, startPoint y: 208, endPoint x: 502, endPoint y: 209, distance: 36.3
click at [502, 209] on div "Before we can launch... Set the security Private link Public link Private link …" at bounding box center [322, 280] width 644 height 560
drag, startPoint x: 498, startPoint y: 261, endPoint x: 467, endPoint y: 264, distance: 31.7
click at [467, 264] on div "Before we can launch... Set the security Private link Public link Private link …" at bounding box center [322, 280] width 644 height 560
drag, startPoint x: 296, startPoint y: 323, endPoint x: 336, endPoint y: 634, distance: 313.2
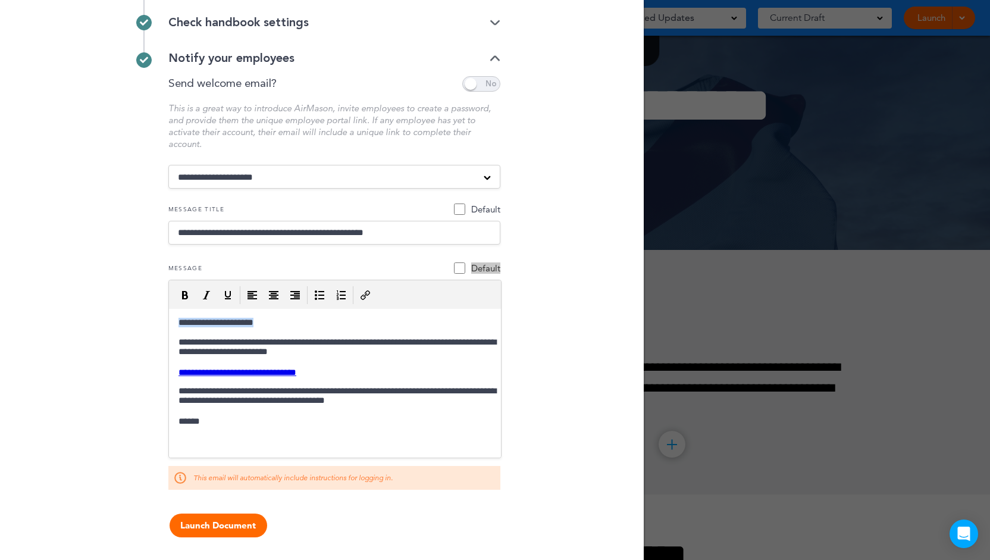
click at [168, 326] on html "**********" at bounding box center [334, 372] width 332 height 127
drag, startPoint x: 336, startPoint y: 376, endPoint x: 158, endPoint y: 373, distance: 178.6
click at [168, 373] on html "**********" at bounding box center [334, 372] width 332 height 127
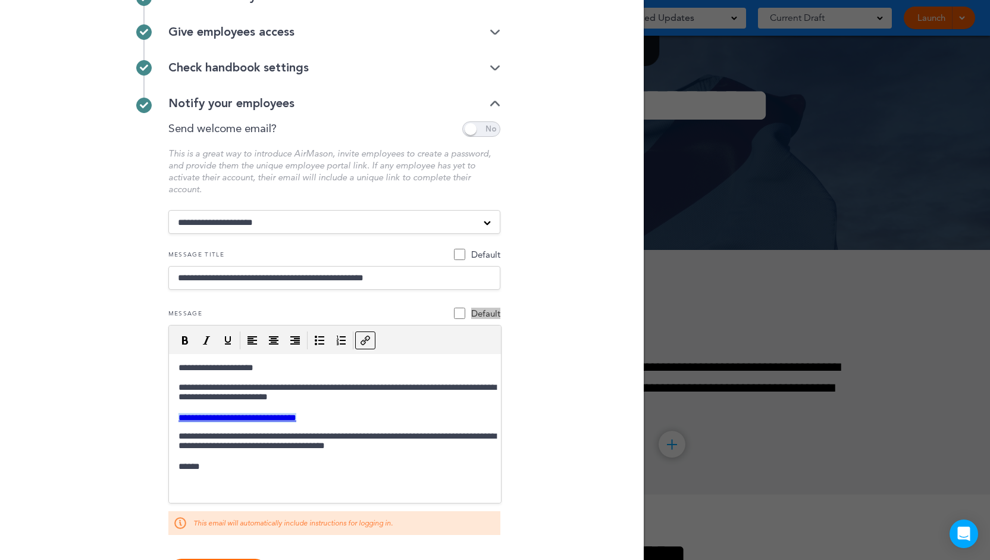
scroll to position [25, 0]
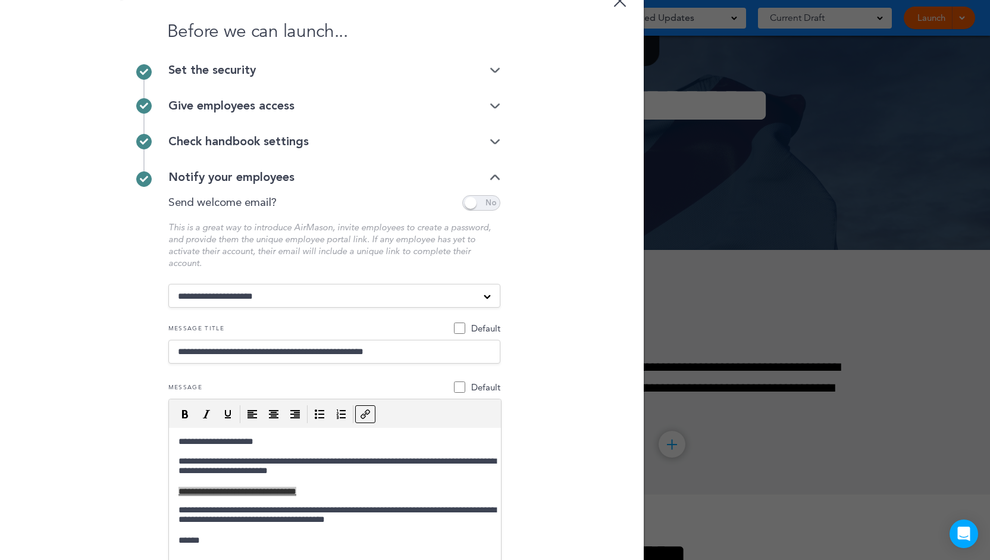
click at [489, 198] on span at bounding box center [481, 202] width 38 height 15
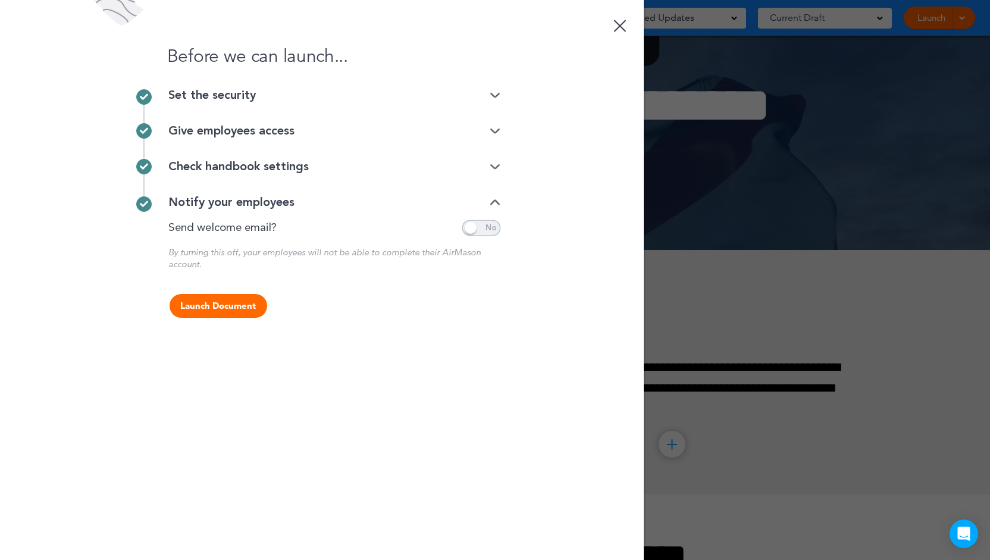
scroll to position [0, 0]
click at [480, 170] on div "Check handbook settings" at bounding box center [334, 167] width 332 height 12
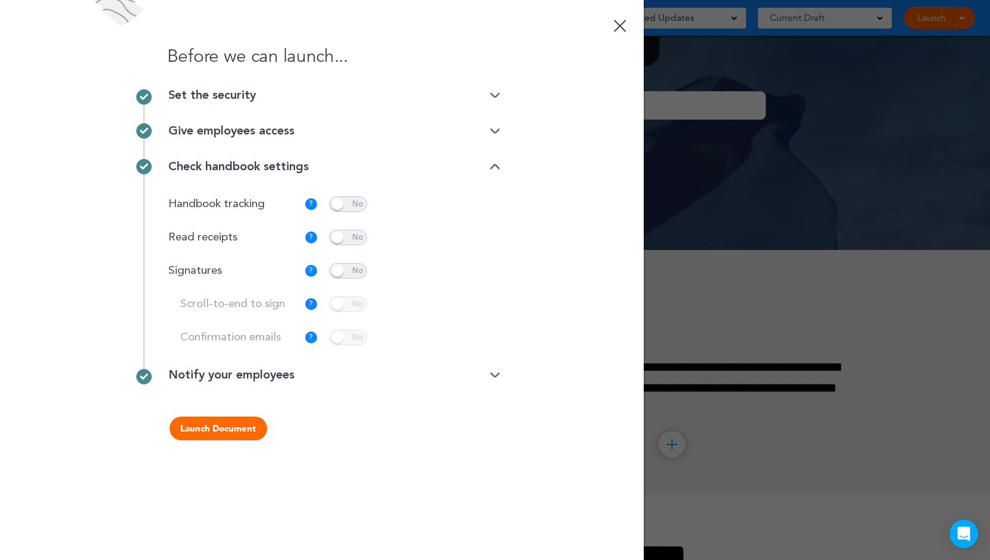
click at [480, 170] on div "Check handbook settings" at bounding box center [334, 167] width 332 height 12
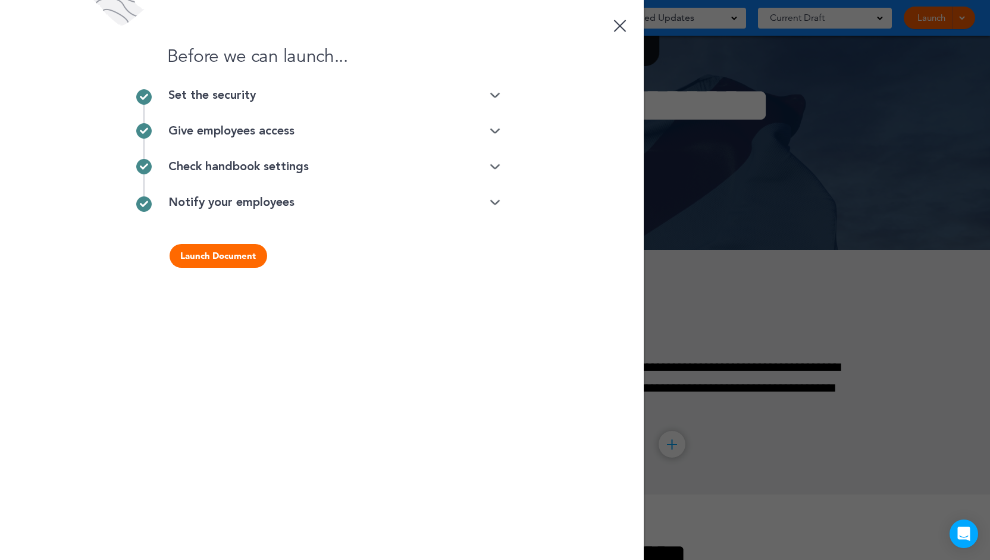
click at [494, 128] on img at bounding box center [495, 131] width 11 height 8
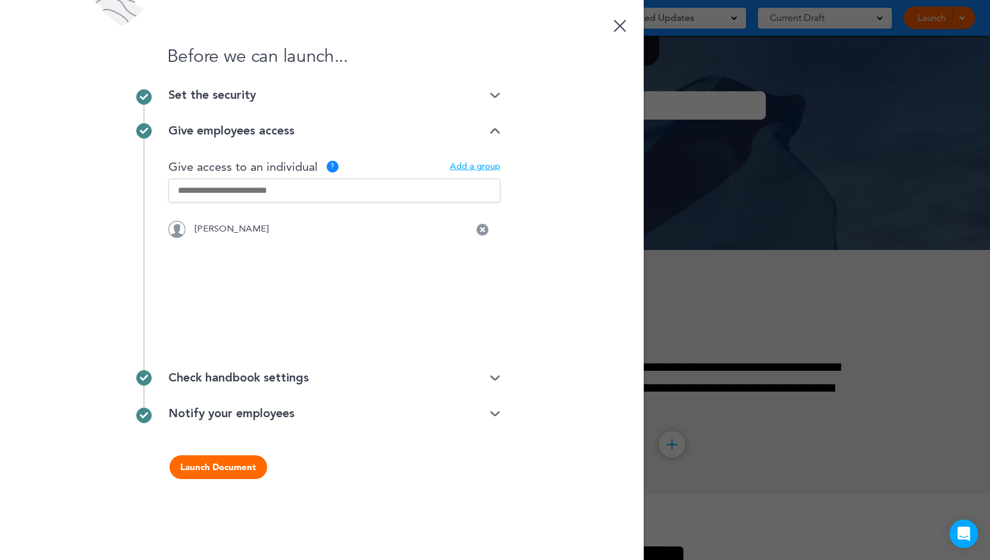
click at [494, 128] on img at bounding box center [495, 131] width 11 height 8
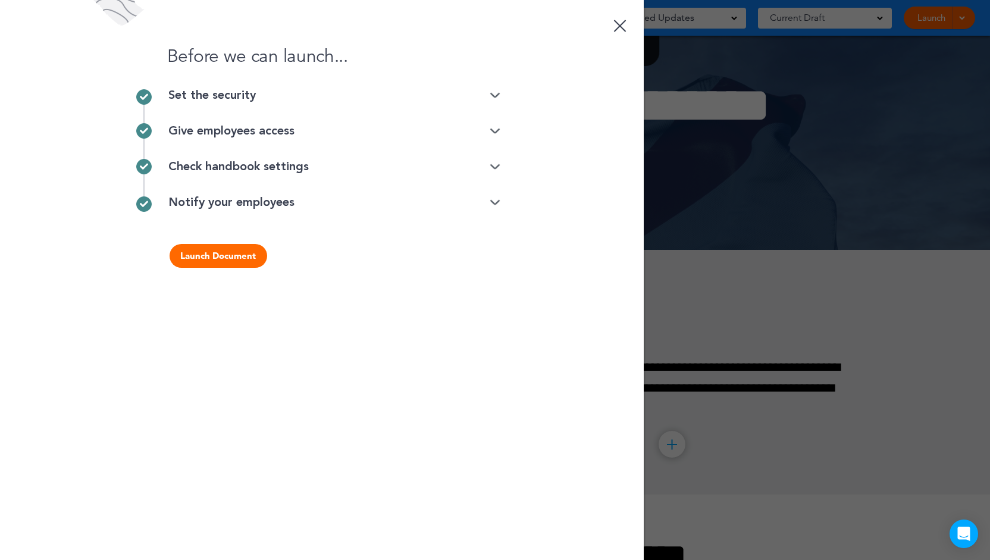
click at [489, 128] on div "Give employees access" at bounding box center [334, 131] width 332 height 12
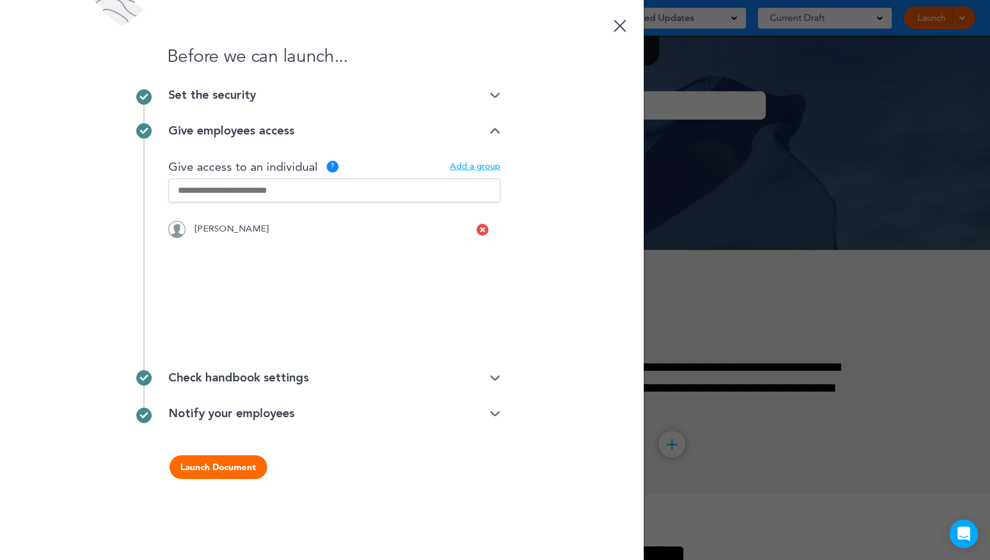
click at [482, 231] on icon at bounding box center [482, 229] width 5 height 7
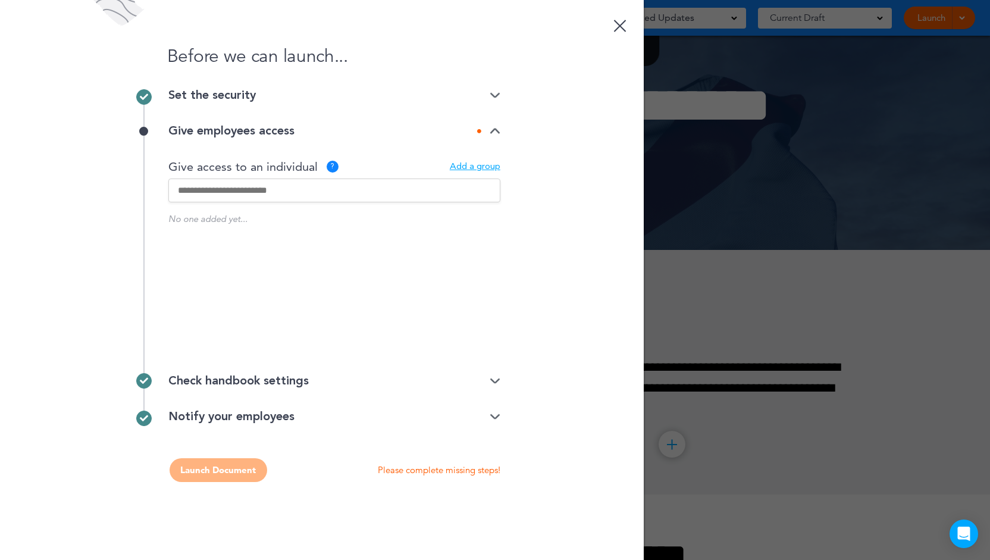
click at [496, 132] on img at bounding box center [495, 131] width 11 height 8
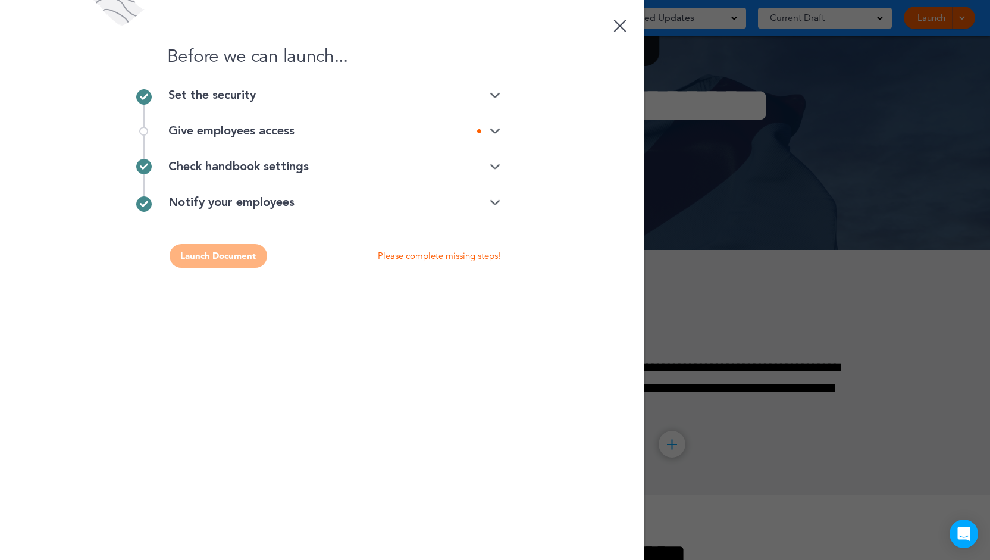
click at [621, 26] on div at bounding box center [619, 26] width 12 height 12
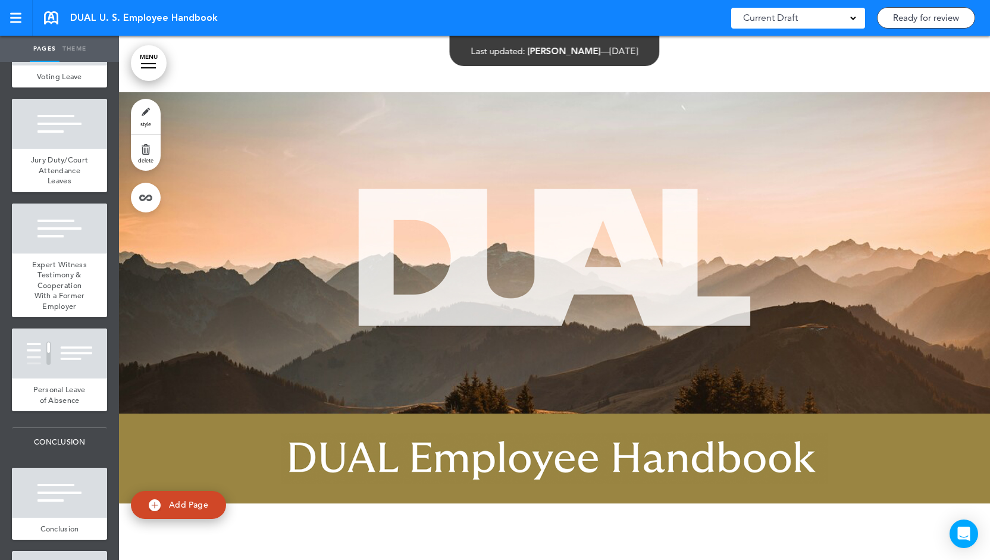
scroll to position [8190, 0]
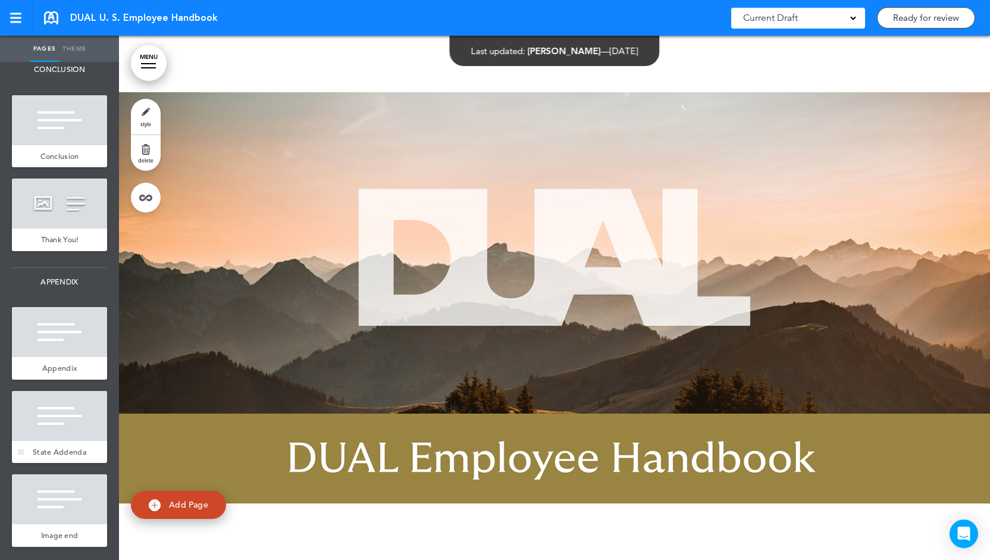
click at [51, 415] on div at bounding box center [59, 416] width 95 height 50
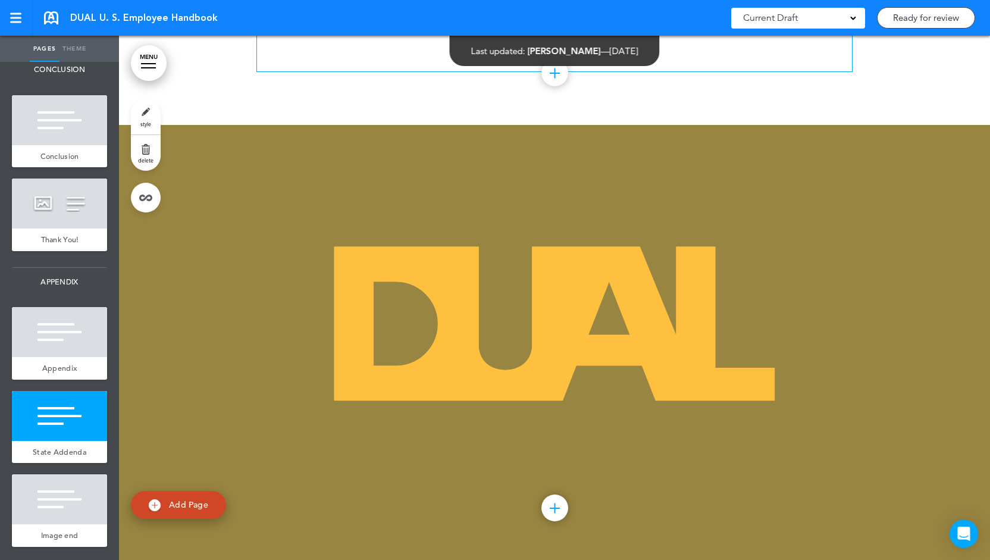
scroll to position [57683, 0]
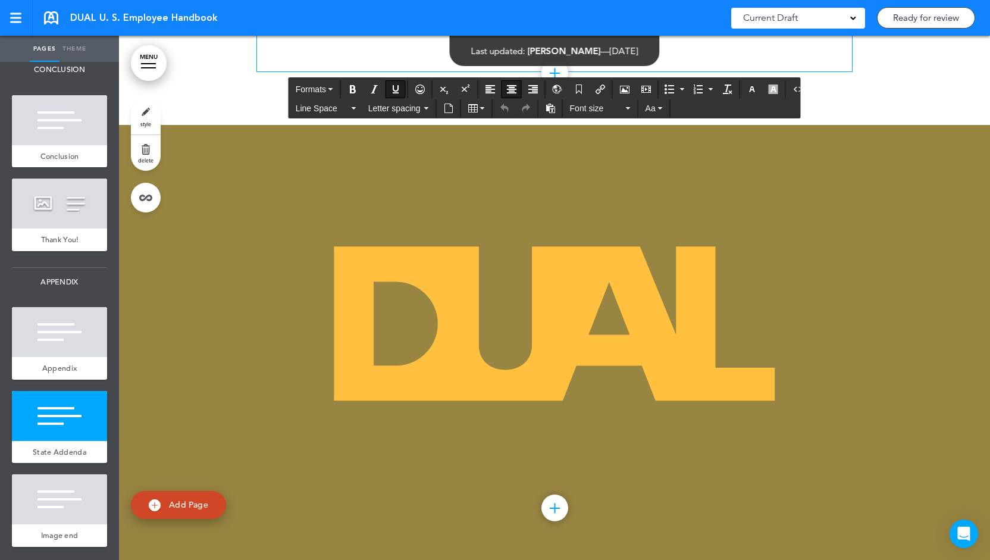
scroll to position [57564, 0]
click at [596, 84] on icon "Insert/edit airmason link" at bounding box center [601, 89] width 10 height 10
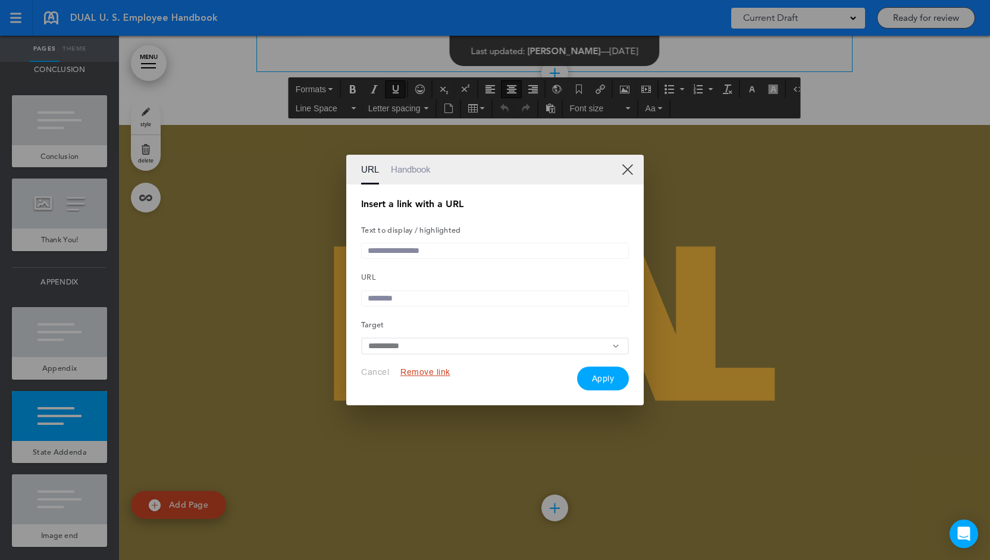
click at [399, 170] on link "Handbook" at bounding box center [411, 170] width 40 height 30
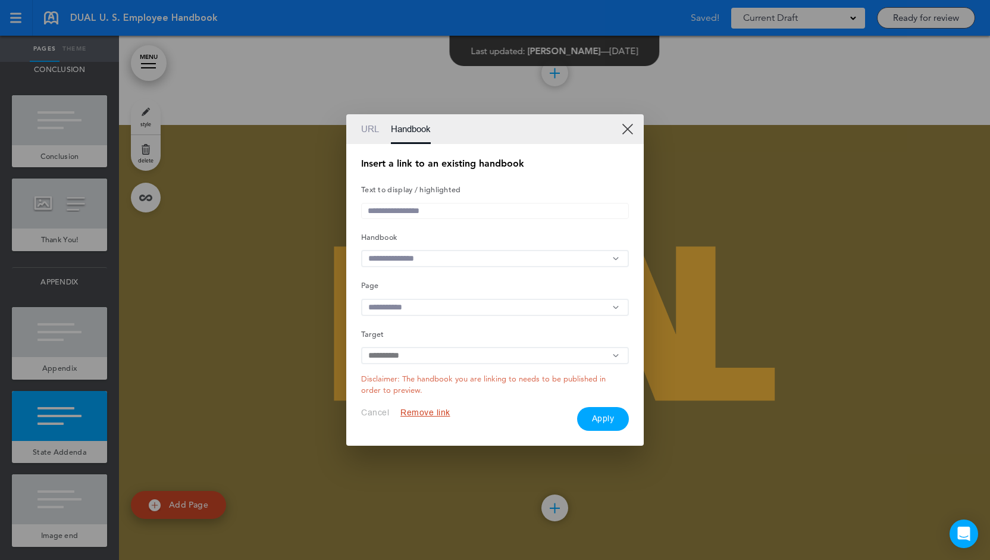
click at [626, 128] on link "XX" at bounding box center [627, 128] width 11 height 11
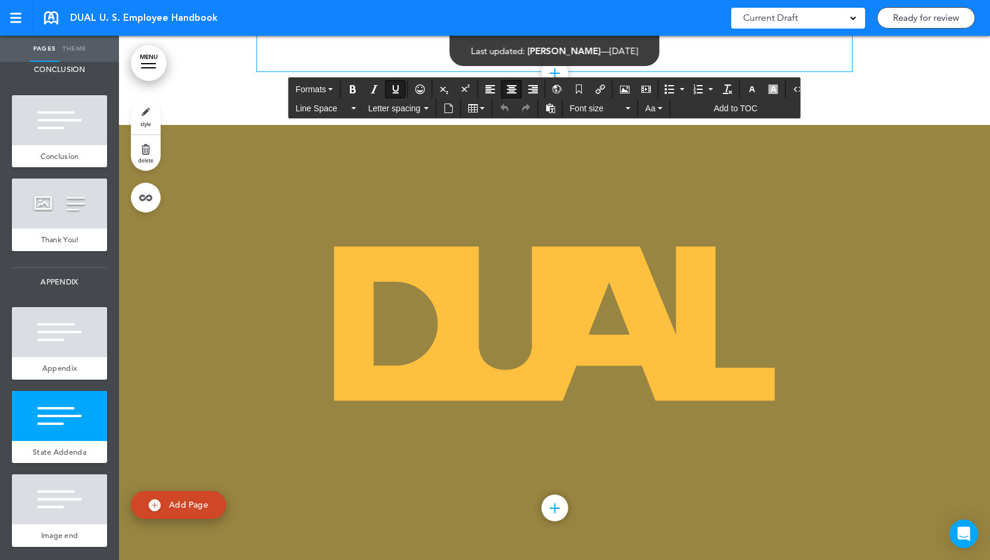
drag, startPoint x: 361, startPoint y: 217, endPoint x: 293, endPoint y: 223, distance: 68.0
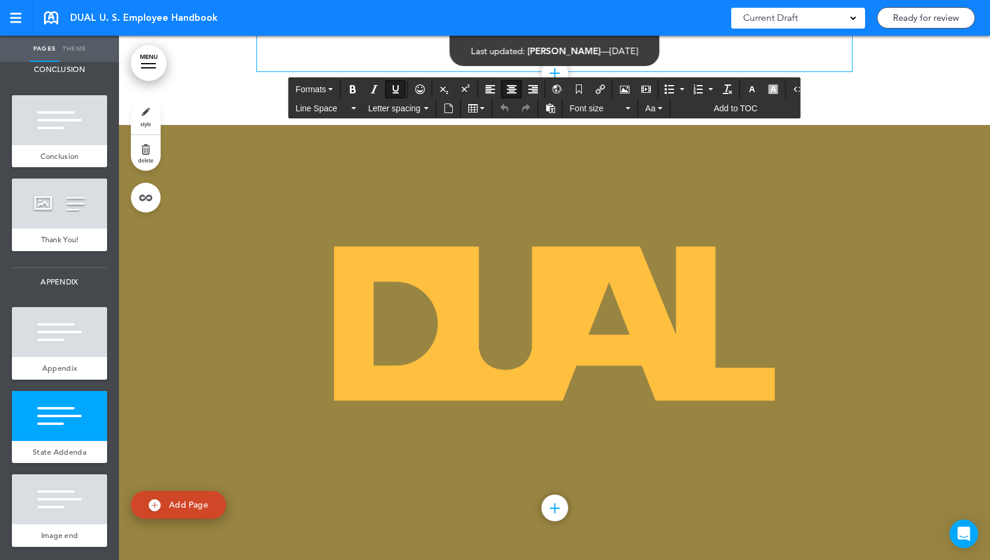
drag, startPoint x: 650, startPoint y: 248, endPoint x: 672, endPoint y: 249, distance: 22.0
drag, startPoint x: 375, startPoint y: 221, endPoint x: 287, endPoint y: 223, distance: 88.1
click at [596, 87] on icon "Insert/edit airmason link" at bounding box center [601, 89] width 10 height 10
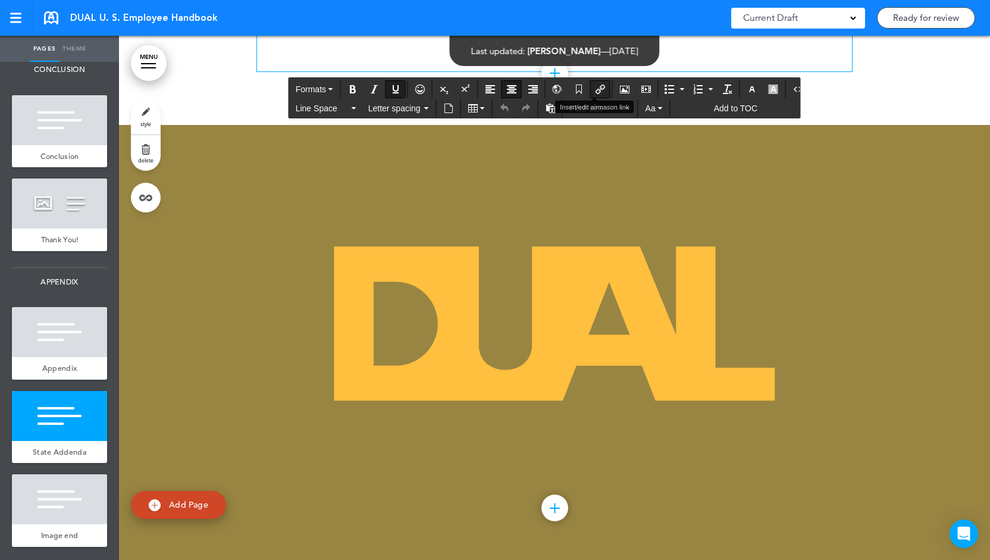
type input "*******"
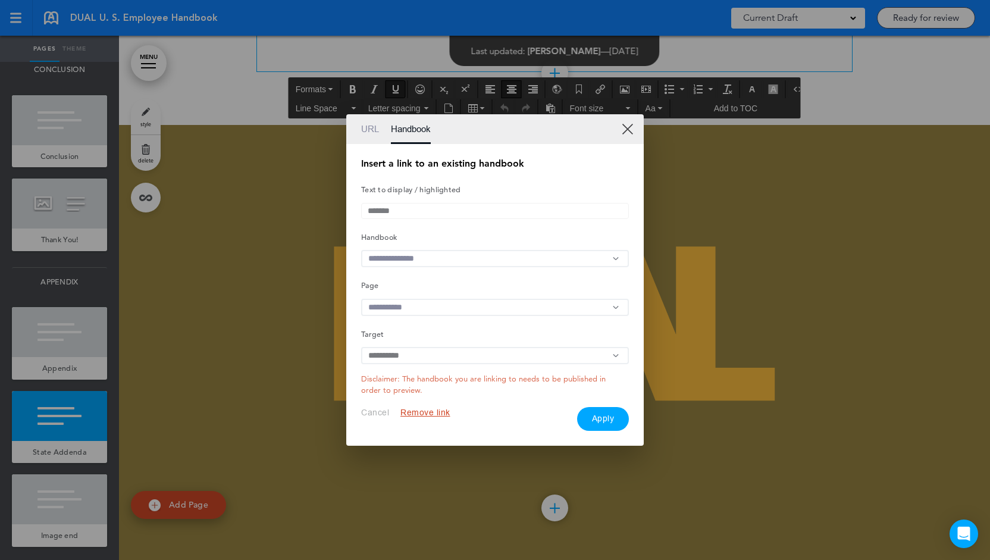
click at [628, 126] on link "XX" at bounding box center [627, 128] width 11 height 11
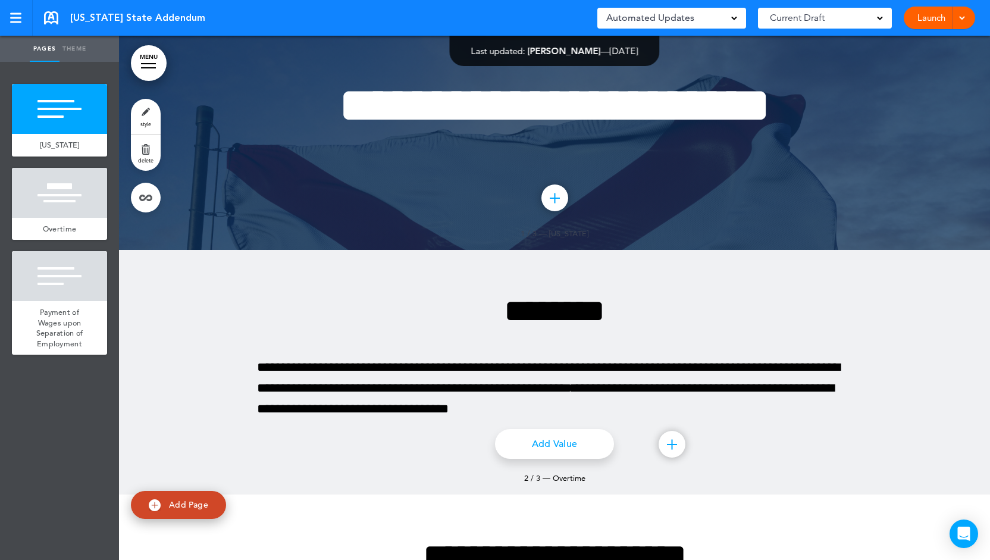
click at [911, 17] on div "Launch Launch Preview Draft" at bounding box center [939, 18] width 71 height 23
click at [919, 20] on link "Launch" at bounding box center [931, 18] width 37 height 23
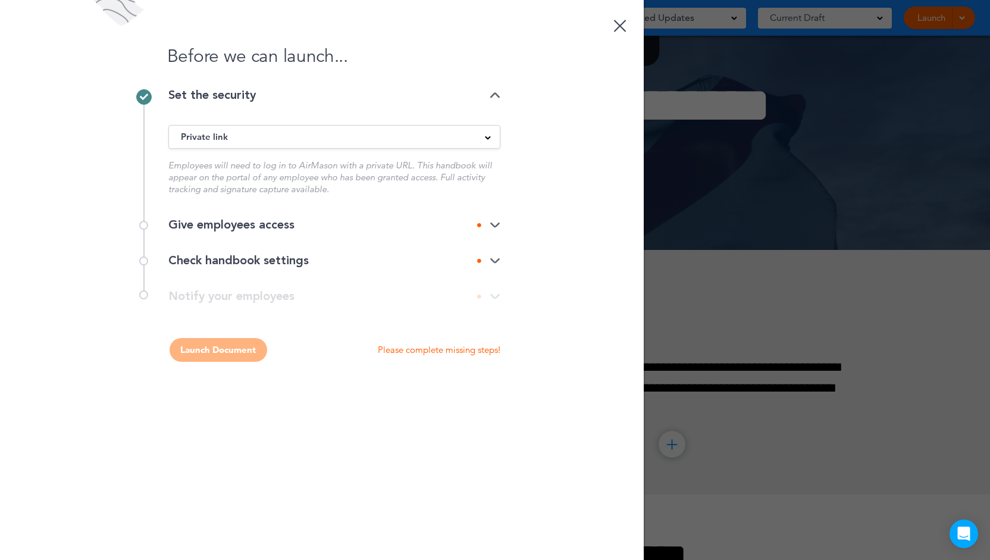
click at [293, 143] on div "Private link" at bounding box center [334, 136] width 331 height 13
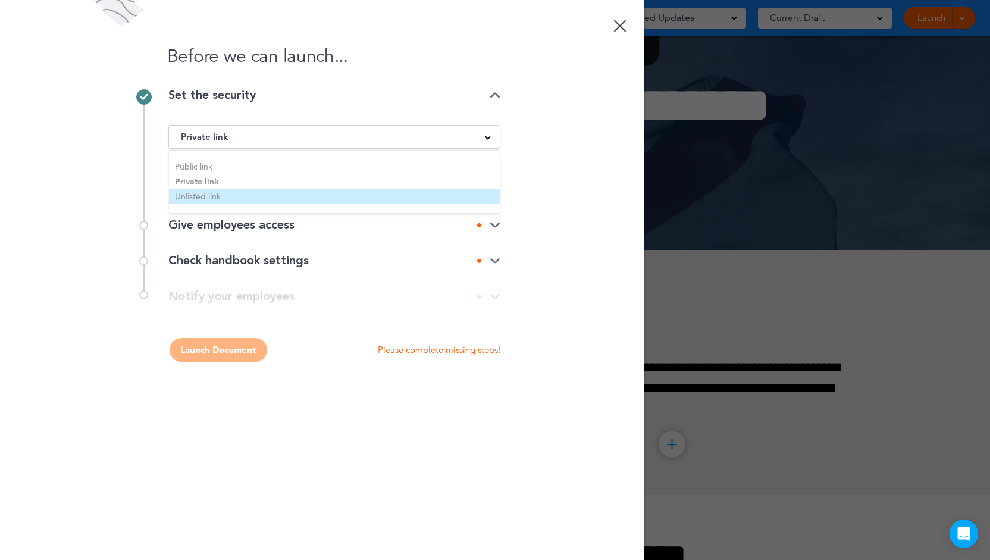
click at [238, 199] on li "Unlisted link" at bounding box center [334, 196] width 331 height 15
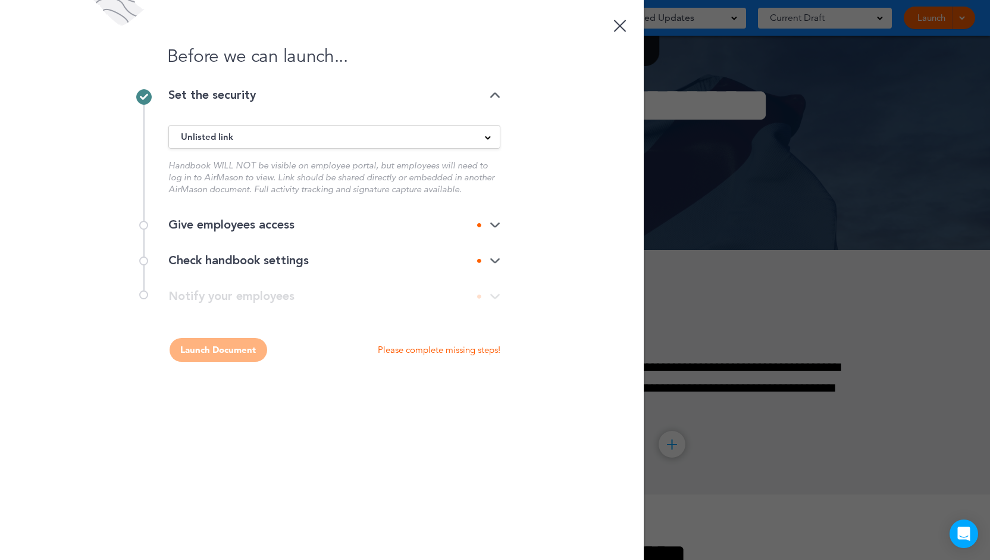
click at [287, 222] on div "Give employees access" at bounding box center [334, 225] width 332 height 12
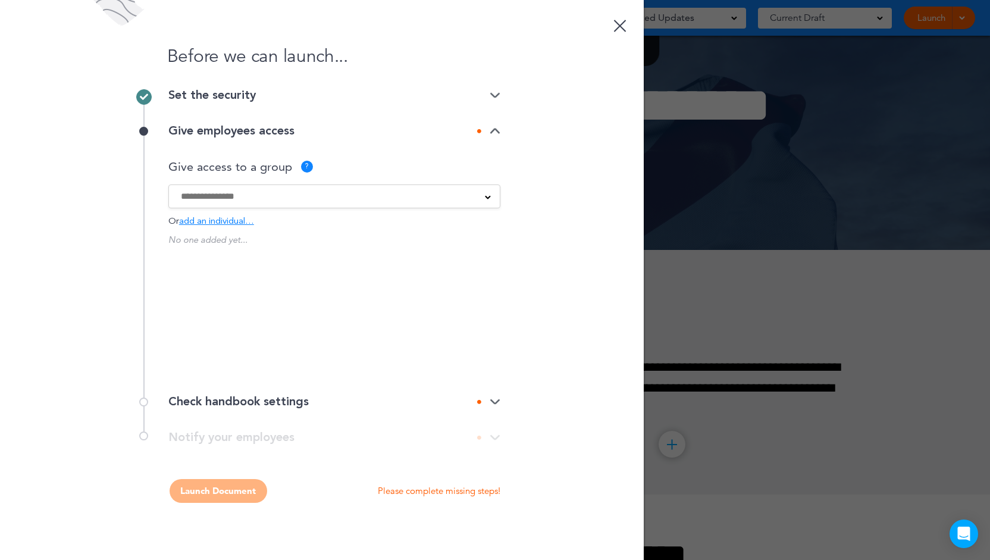
click at [277, 198] on input at bounding box center [327, 196] width 292 height 13
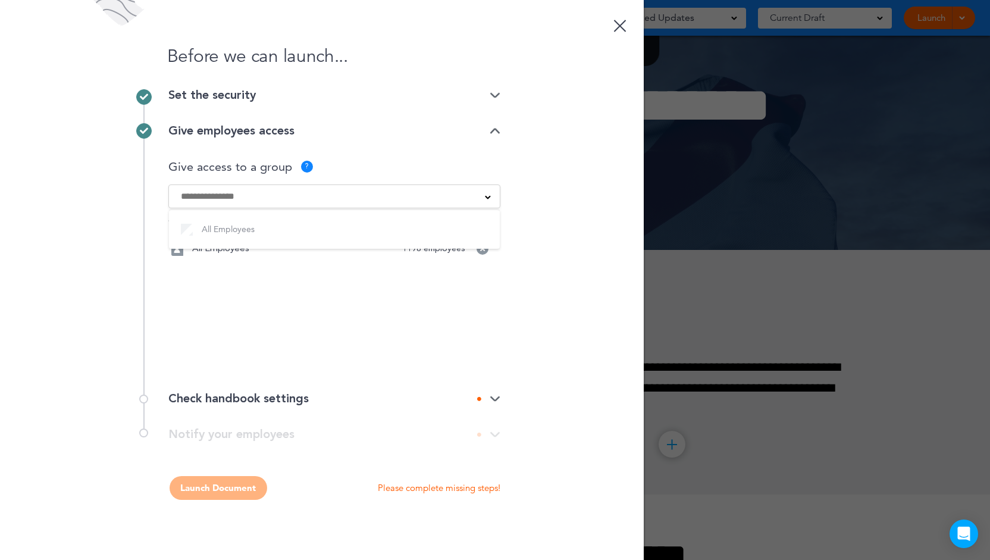
click at [514, 280] on div "Before we can launch... Set the security Unlisted link Public link Private link…" at bounding box center [322, 280] width 644 height 560
click at [431, 393] on div "Check handbook settings" at bounding box center [334, 399] width 332 height 12
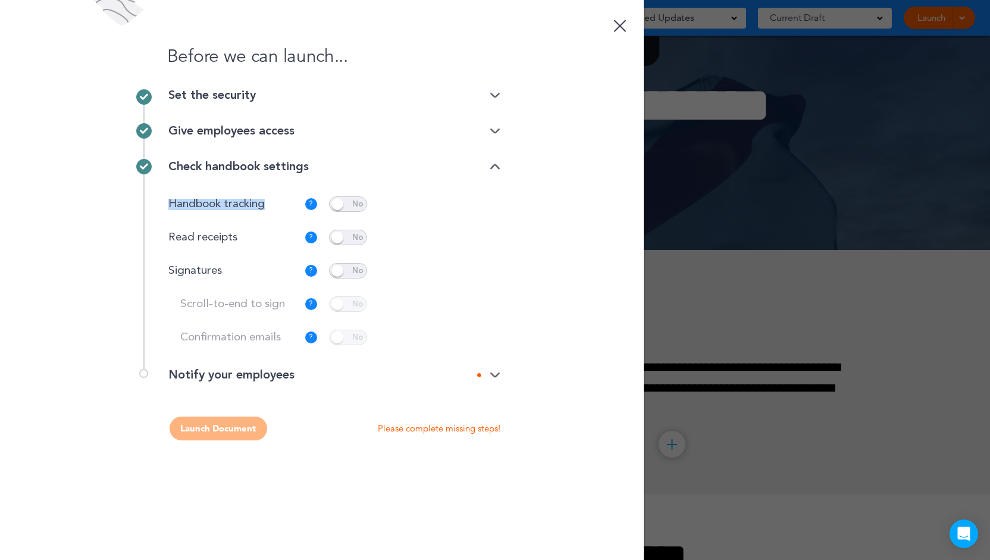
drag, startPoint x: 271, startPoint y: 209, endPoint x: 166, endPoint y: 211, distance: 105.3
click at [166, 211] on div "Check handbook settings Handbook tracking ? Captures activity regarding where a…" at bounding box center [321, 259] width 357 height 220
click at [493, 381] on div "Notify your employees" at bounding box center [334, 381] width 332 height 24
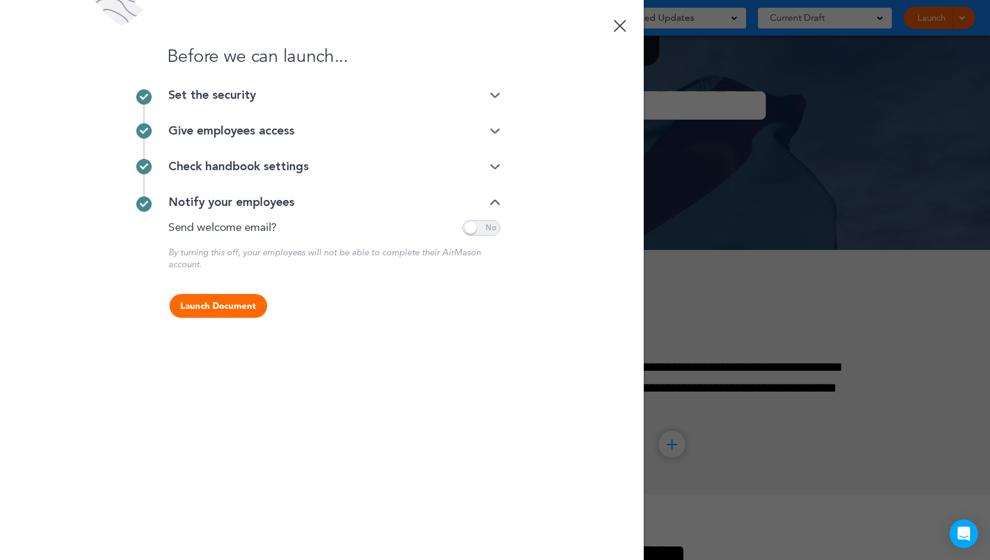
click at [442, 83] on div "Before we can launch..." at bounding box center [322, 44] width 644 height 89
click at [439, 90] on div "Set the security" at bounding box center [334, 95] width 332 height 12
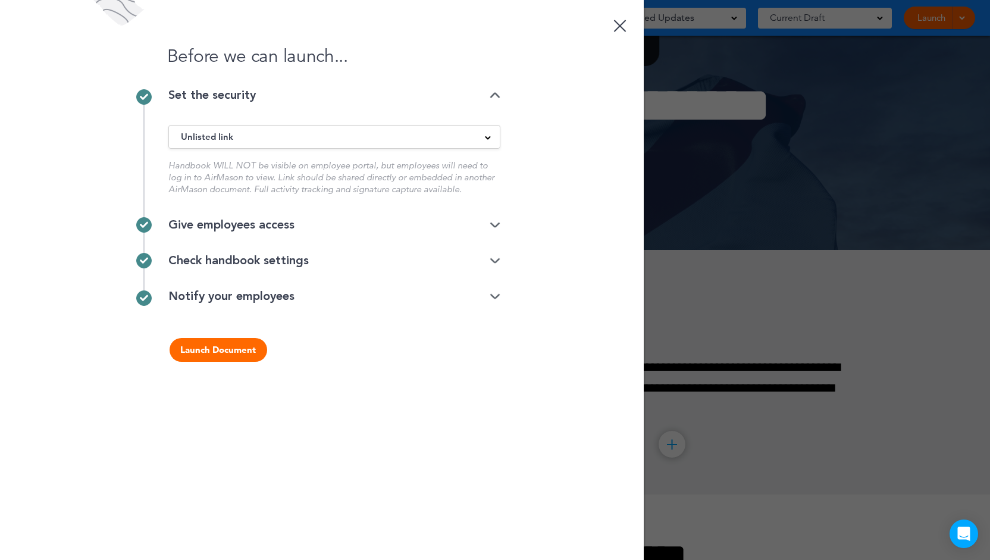
click at [245, 224] on div "Give employees access" at bounding box center [334, 225] width 332 height 12
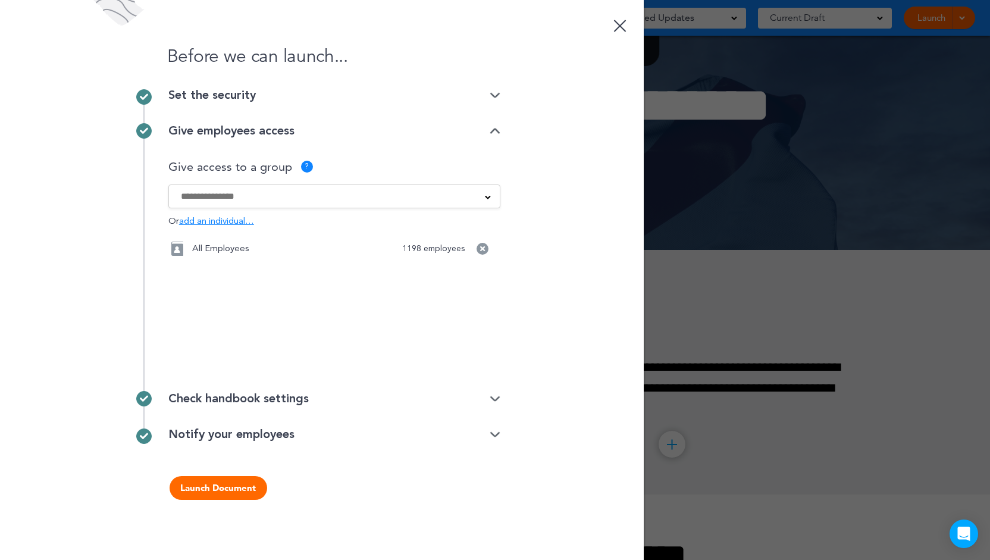
click at [303, 396] on div "Check handbook settings" at bounding box center [334, 399] width 332 height 12
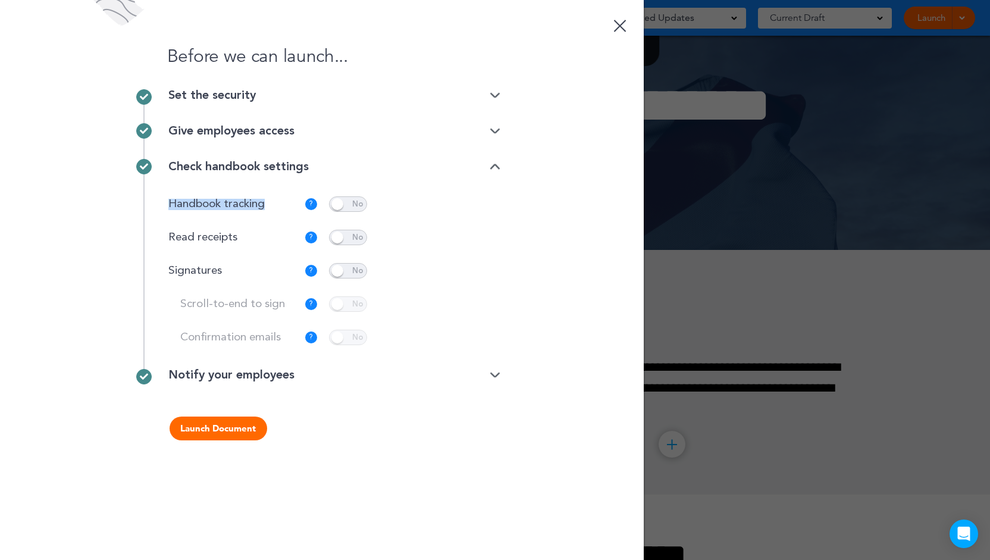
drag, startPoint x: 268, startPoint y: 205, endPoint x: 169, endPoint y: 206, distance: 99.4
click at [169, 206] on p "Handbook tracking" at bounding box center [232, 204] width 128 height 11
click at [383, 374] on div "Notify your employees" at bounding box center [334, 375] width 332 height 12
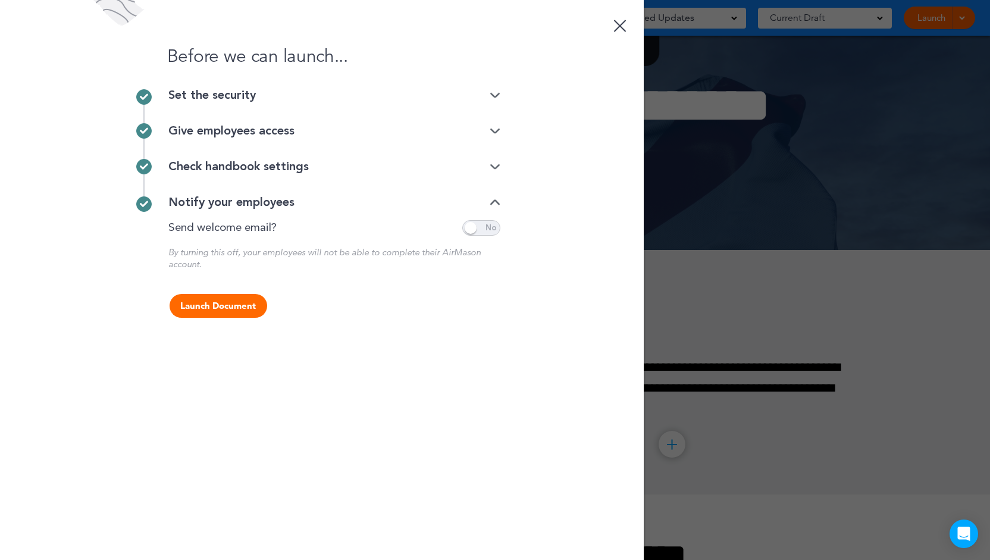
click at [227, 305] on button "Launch Document" at bounding box center [219, 306] width 98 height 24
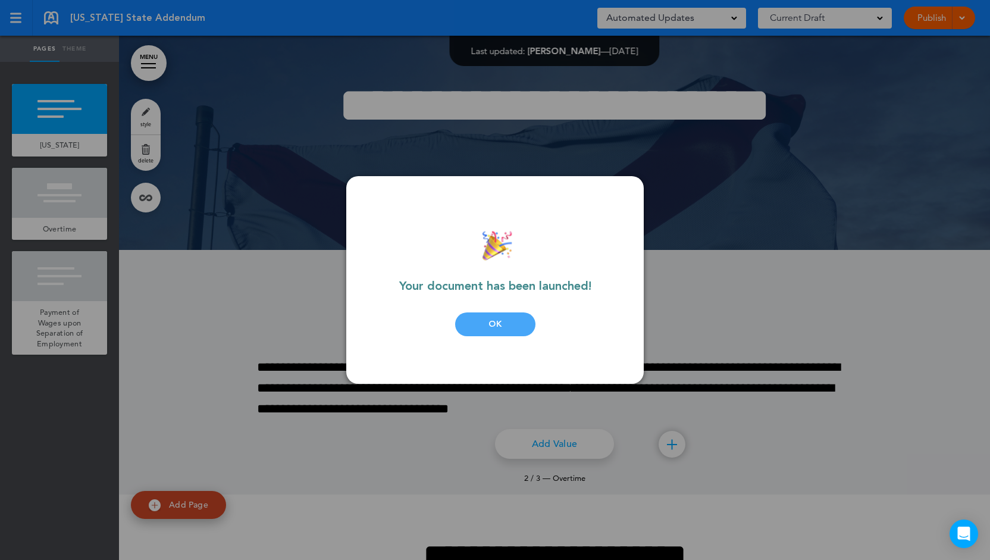
click at [497, 324] on div "OK" at bounding box center [495, 324] width 80 height 24
